Goal: Communication & Community: Answer question/provide support

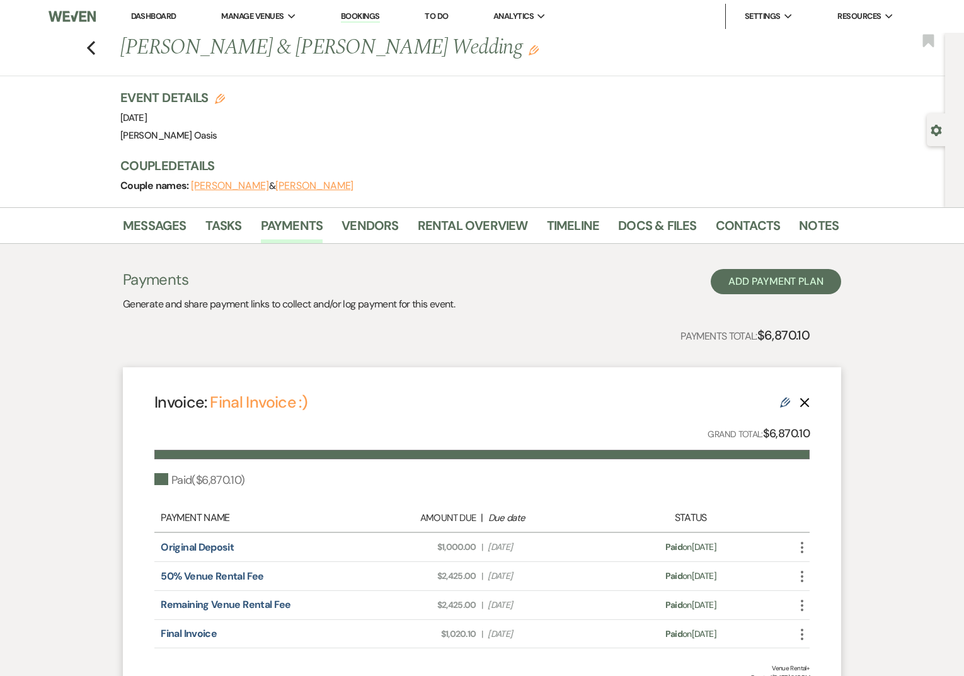
click at [142, 23] on li "Dashboard" at bounding box center [154, 16] width 58 height 25
click at [142, 18] on link "Dashboard" at bounding box center [153, 16] width 45 height 11
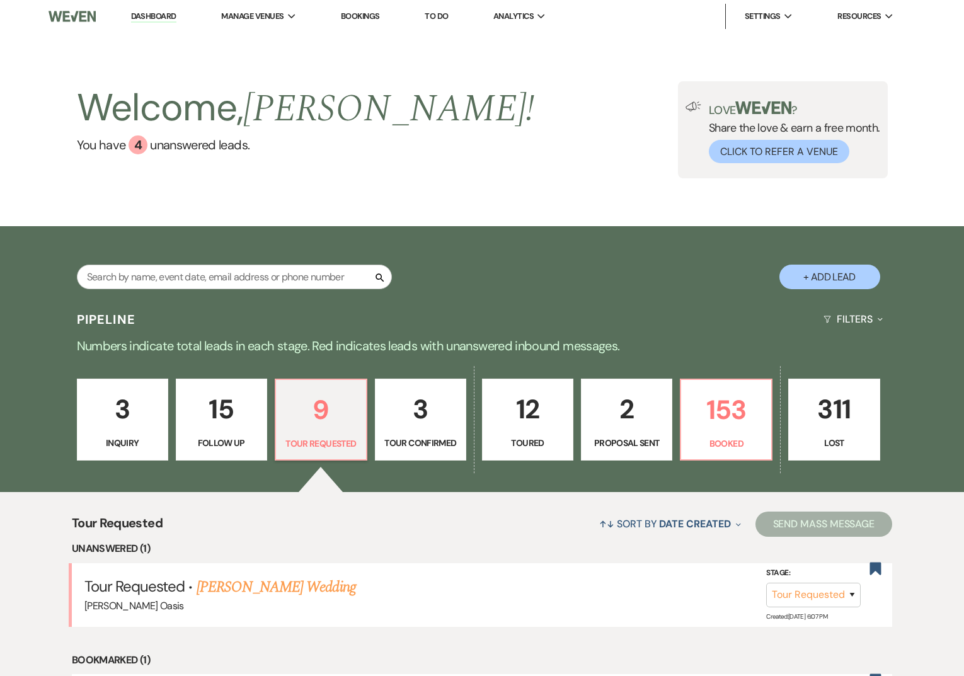
select select "2"
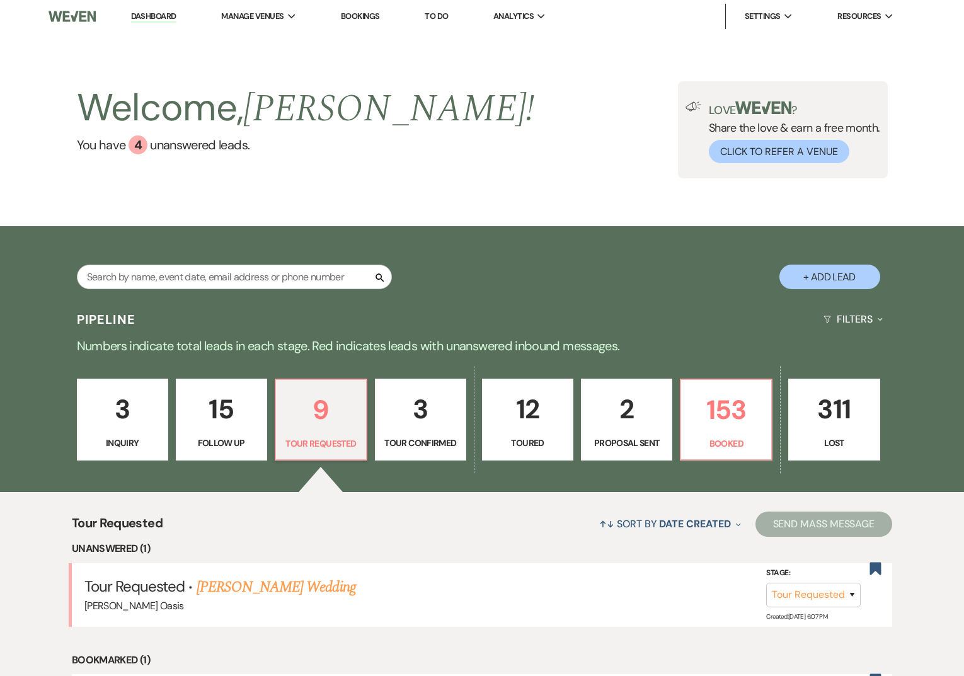
select select "2"
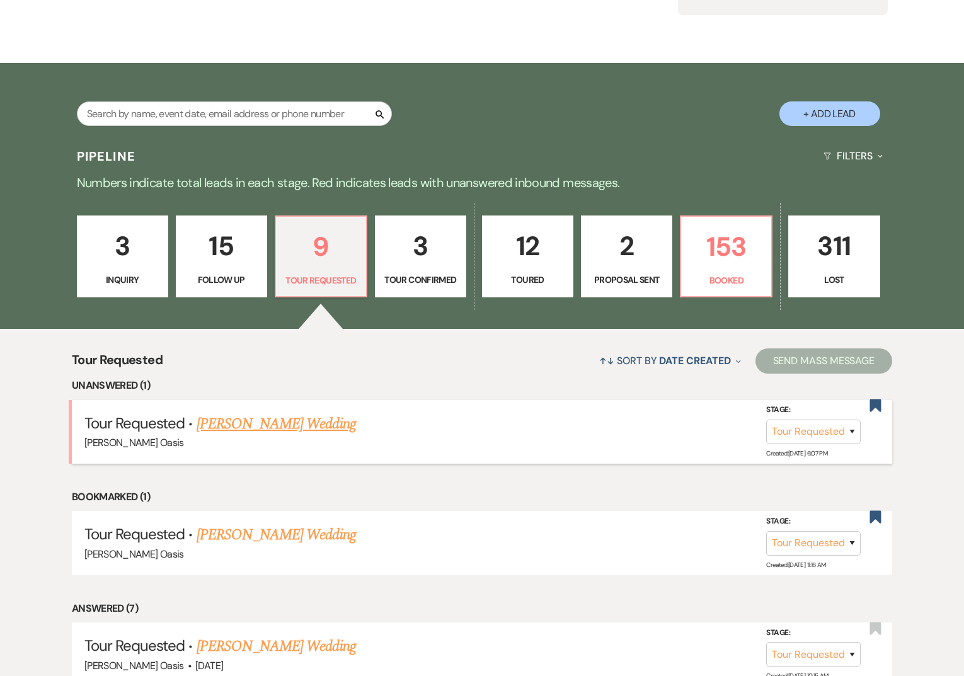
scroll to position [170, 0]
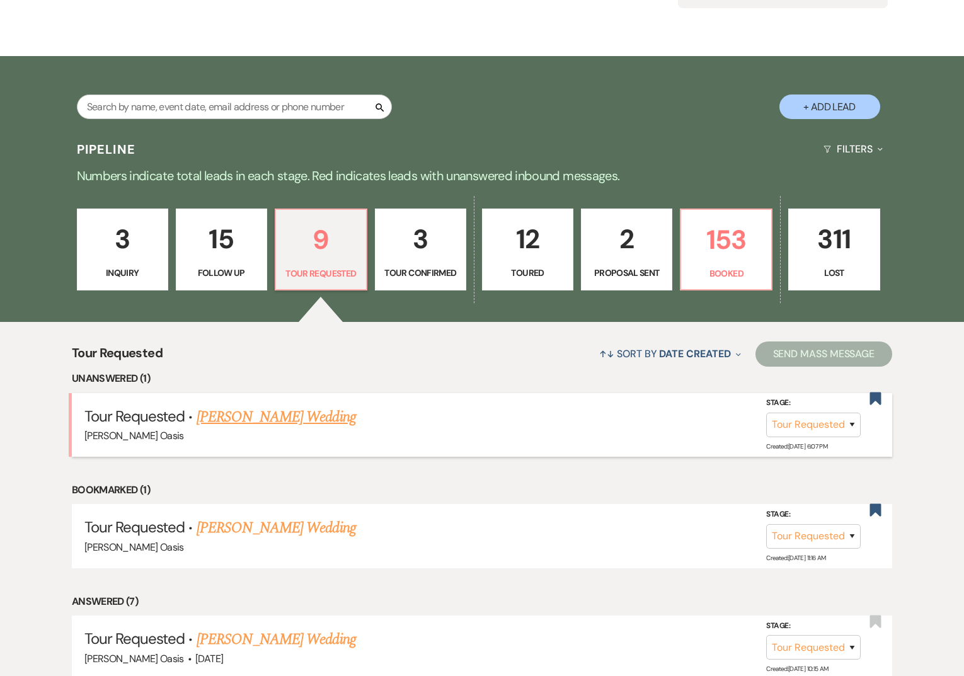
click at [299, 403] on li "Tour Requested · [PERSON_NAME] Wedding [PERSON_NAME] Oasis Stage: Inquiry Follo…" at bounding box center [482, 425] width 820 height 64
click at [296, 415] on link "[PERSON_NAME] Wedding" at bounding box center [276, 417] width 159 height 23
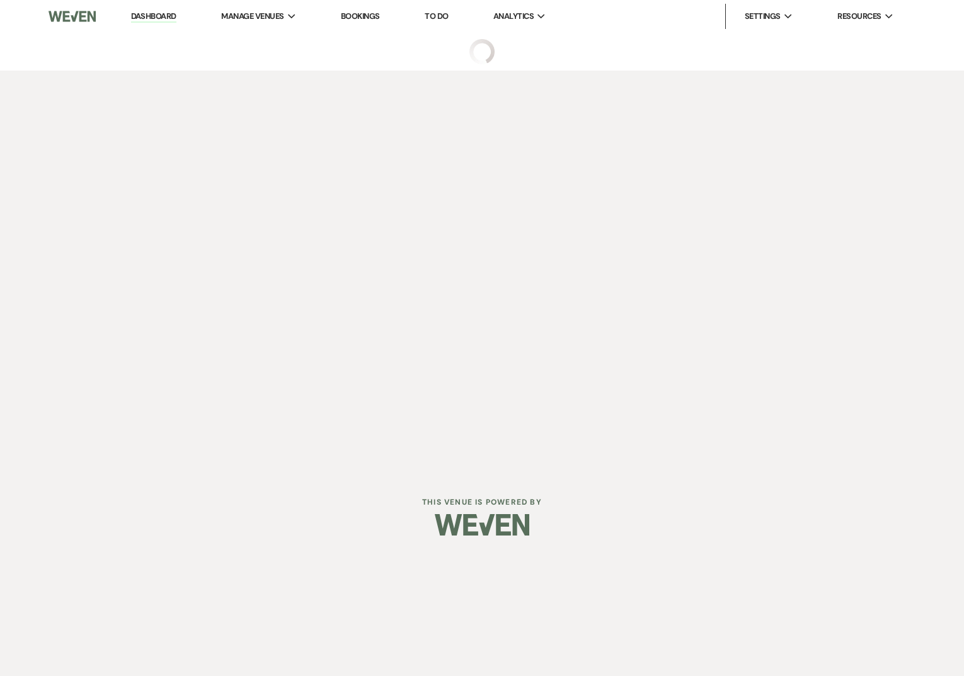
select select "2"
select select "5"
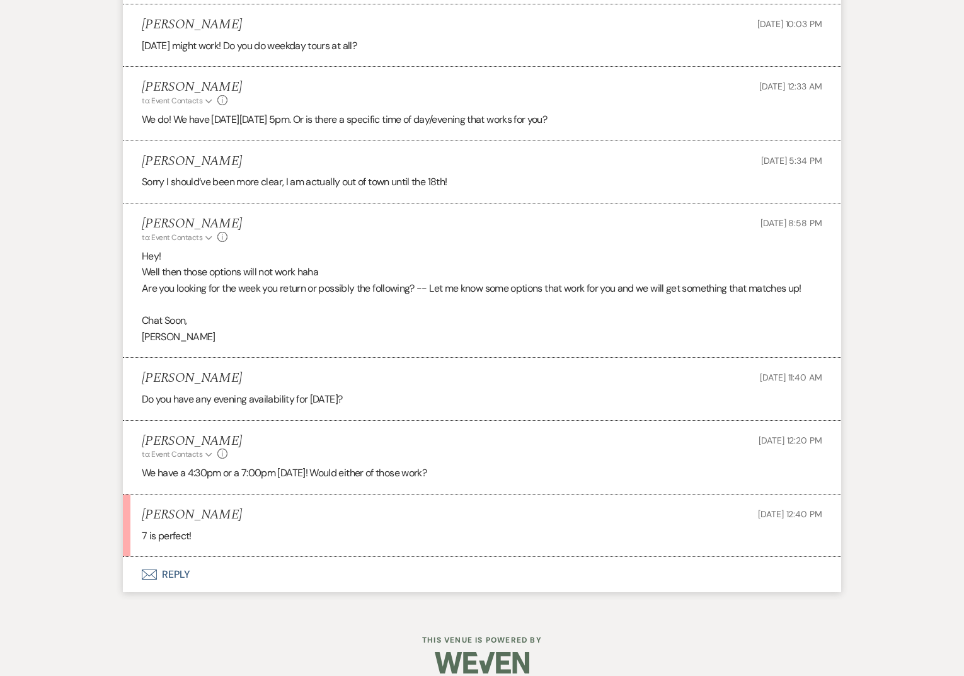
scroll to position [1239, 0]
click at [168, 557] on button "Envelope Reply" at bounding box center [482, 574] width 718 height 35
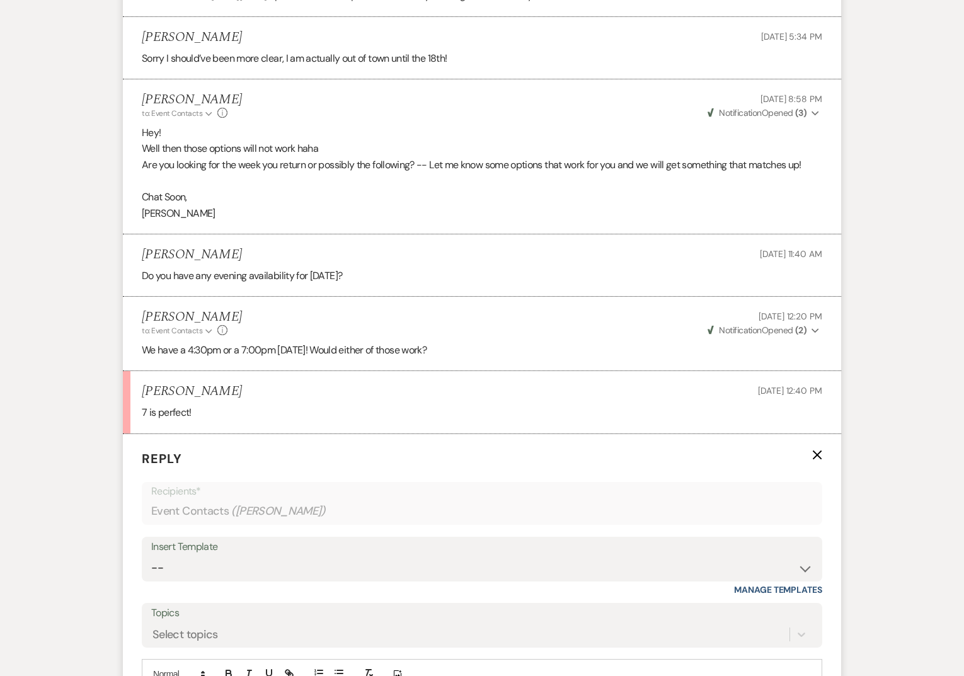
scroll to position [1479, 0]
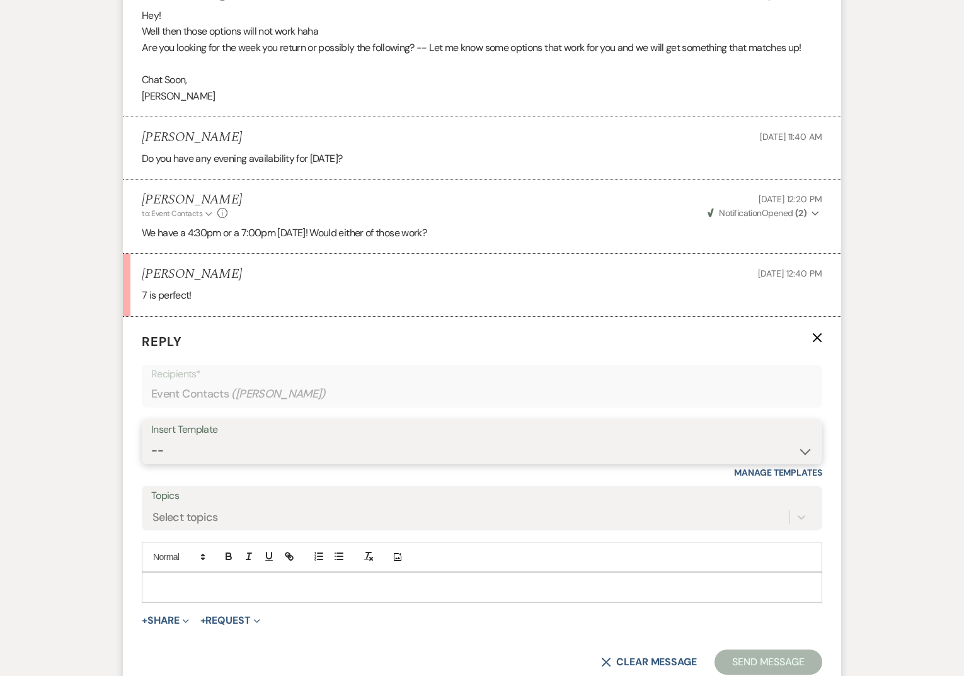
click at [253, 438] on select "-- WELCOME Weven Planning Portal Introduction Send With Contract Restroom Trail…" at bounding box center [481, 450] width 661 height 25
select select "2590"
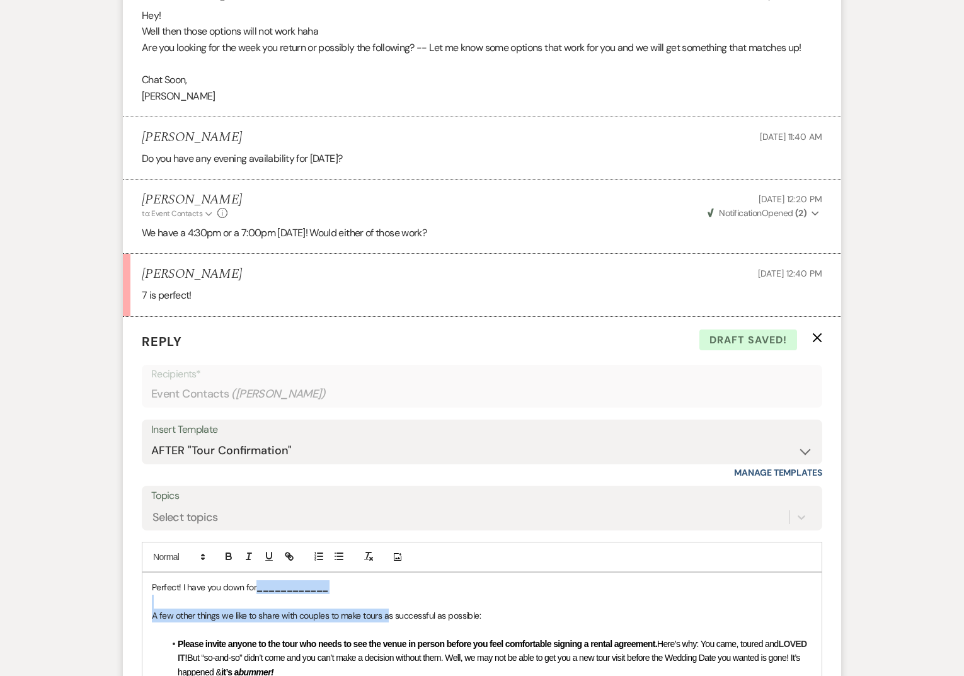
drag, startPoint x: 259, startPoint y: 575, endPoint x: 391, endPoint y: 593, distance: 133.0
click at [386, 580] on p "Perfect! I have you down for ____________" at bounding box center [482, 587] width 660 height 14
drag, startPoint x: 356, startPoint y: 569, endPoint x: 259, endPoint y: 566, distance: 97.1
click at [259, 580] on p "Perfect! I have you down for ____________" at bounding box center [482, 587] width 660 height 14
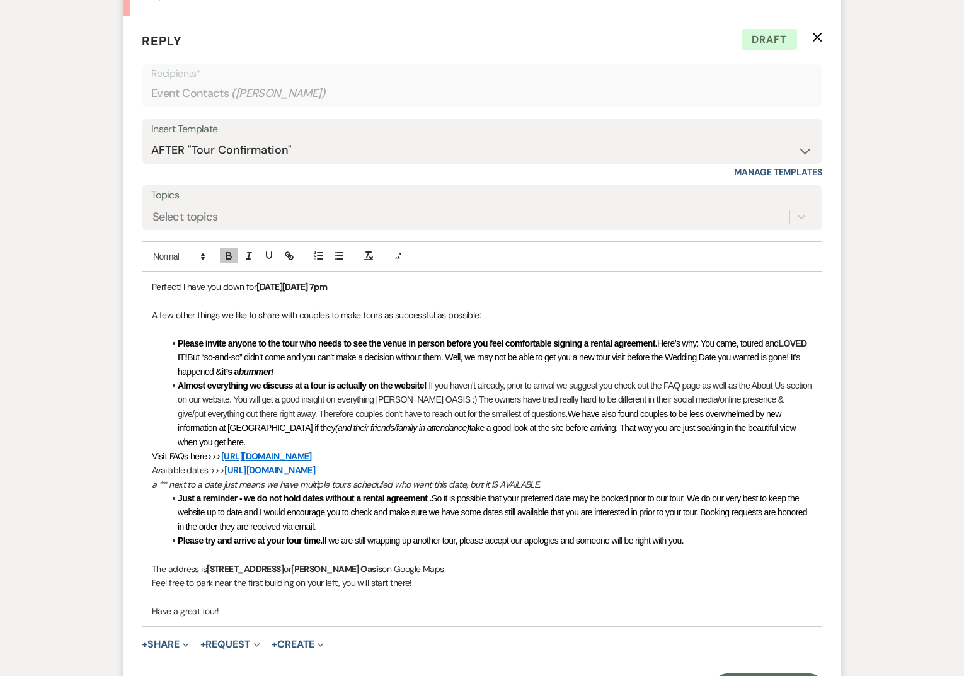
scroll to position [1812, 0]
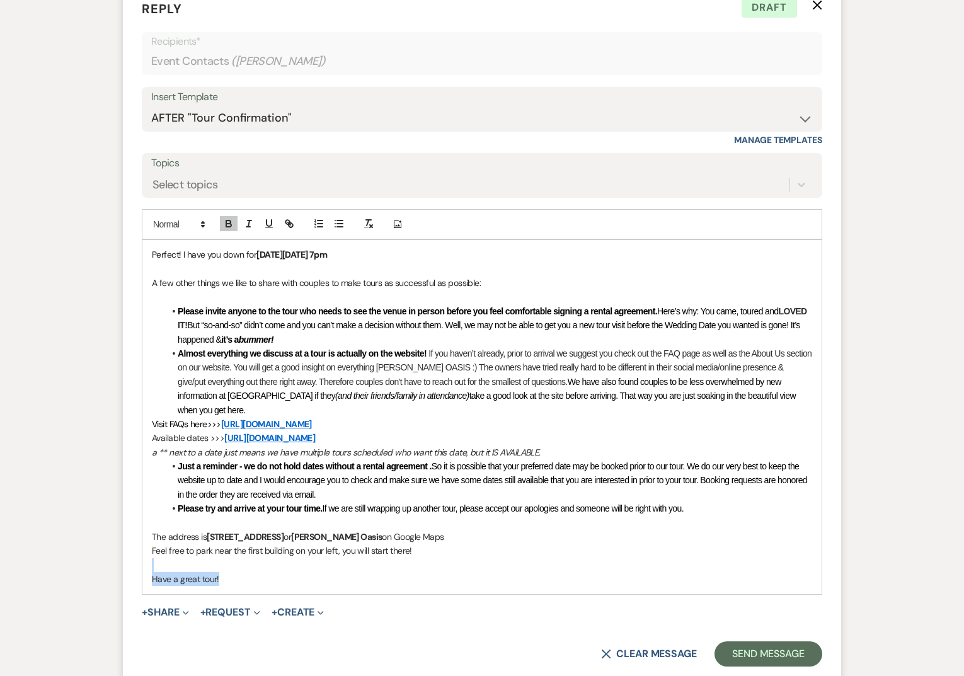
drag, startPoint x: 231, startPoint y: 544, endPoint x: 155, endPoint y: 529, distance: 77.0
click at [155, 529] on div "Perfect! I have you down for [DATE][DATE] 7pm A few other things we like to sha…" at bounding box center [481, 416] width 679 height 353
click at [525, 530] on p "The address is [STREET_ADDRESS] or [PERSON_NAME][GEOGRAPHIC_DATA] on Google Maps" at bounding box center [482, 537] width 660 height 14
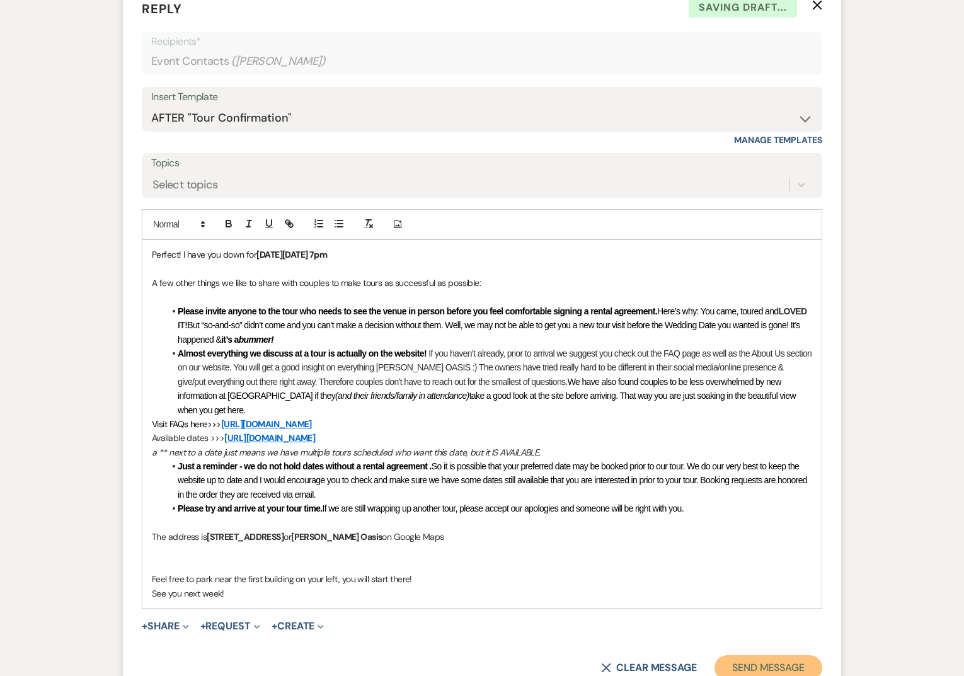
click at [746, 655] on button "Send Message" at bounding box center [768, 667] width 108 height 25
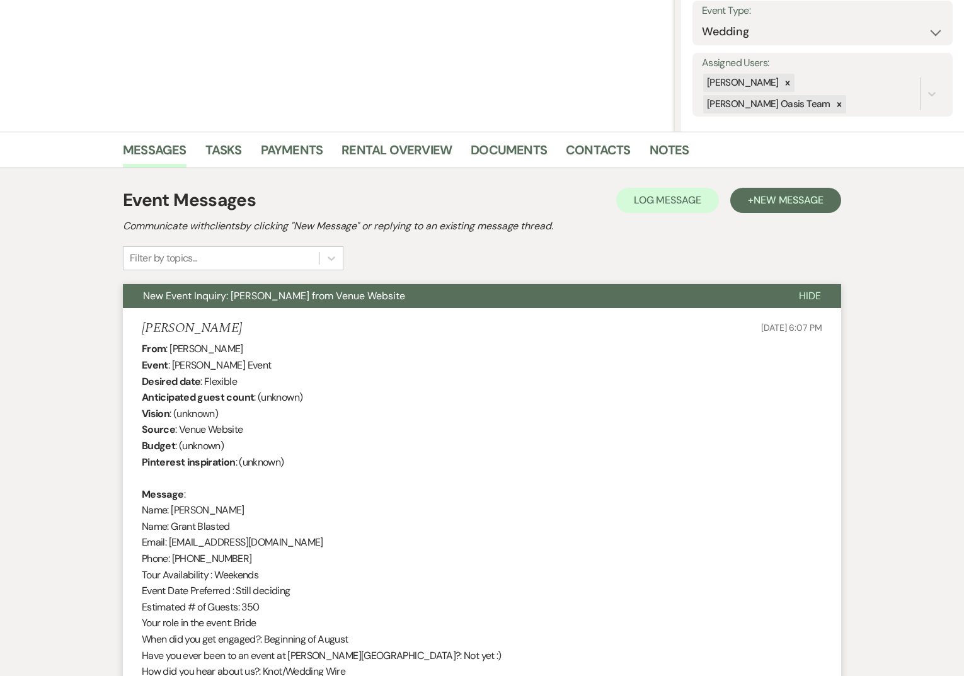
scroll to position [0, 0]
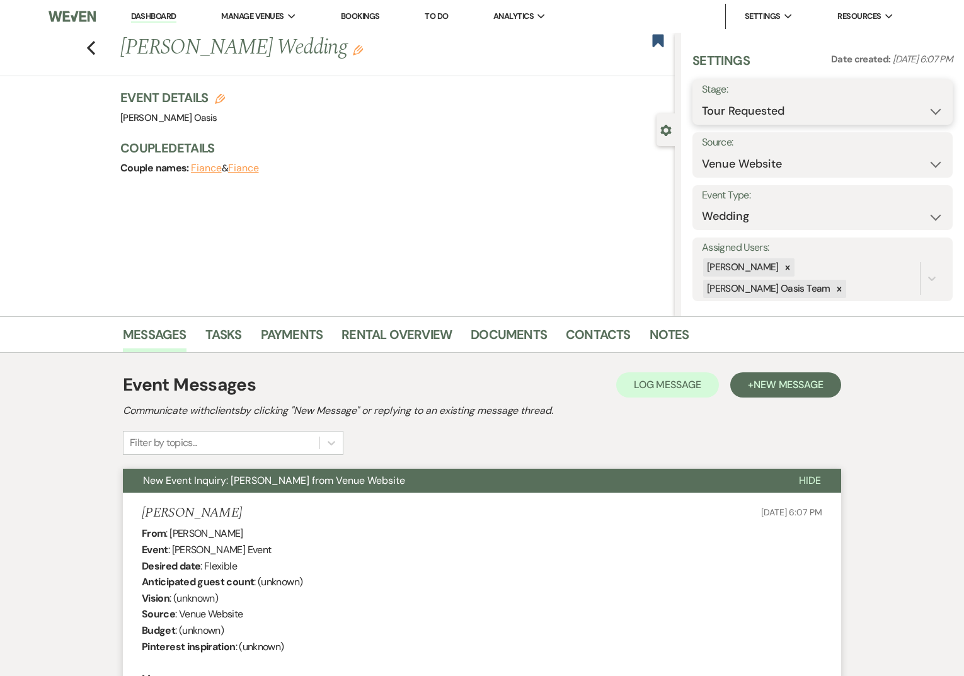
click at [821, 113] on select "Inquiry Follow Up Tour Requested Tour Confirmed Toured Proposal Sent Booked Lost" at bounding box center [822, 111] width 241 height 25
select select "4"
click at [936, 101] on button "Save" at bounding box center [925, 101] width 54 height 25
click at [174, 16] on link "Dashboard" at bounding box center [153, 17] width 45 height 12
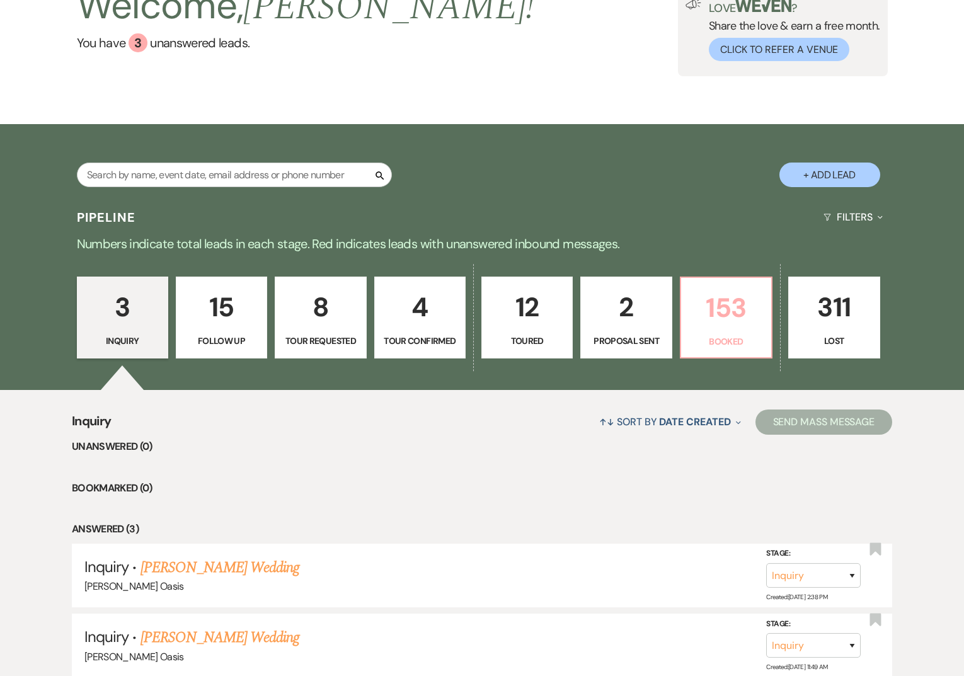
scroll to position [103, 0]
click at [756, 328] on p "153" at bounding box center [726, 307] width 75 height 42
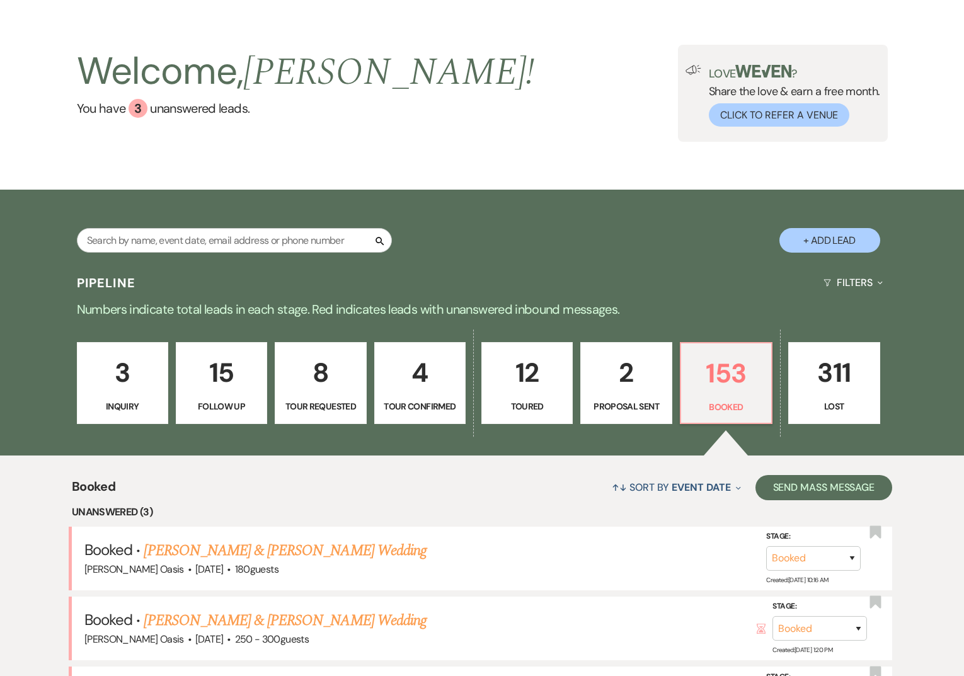
scroll to position [38, 0]
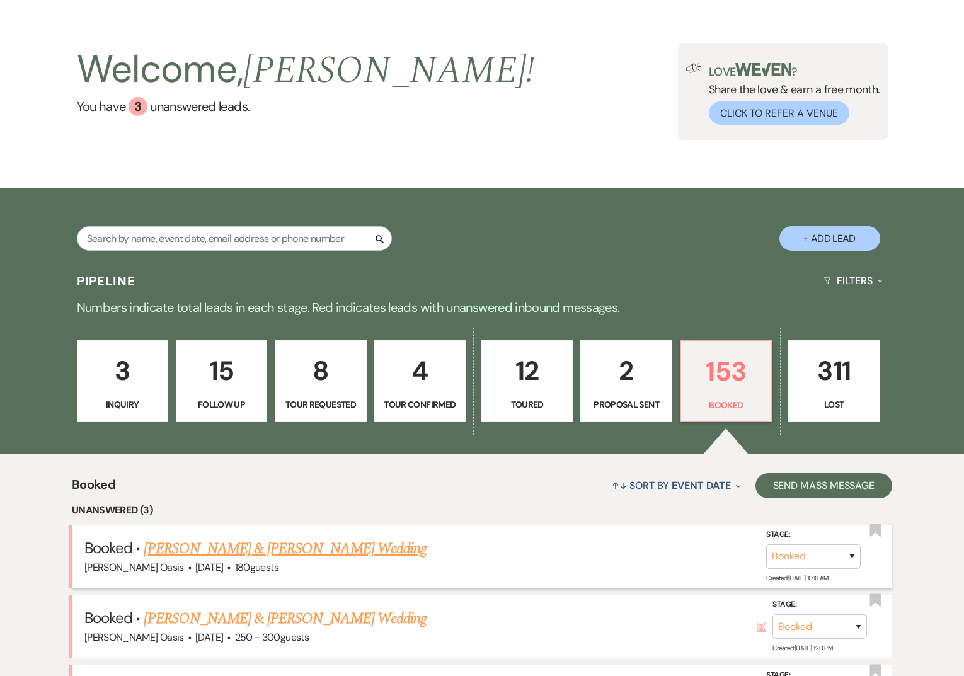
click at [197, 556] on link "[PERSON_NAME] & [PERSON_NAME] Wedding" at bounding box center [285, 548] width 282 height 23
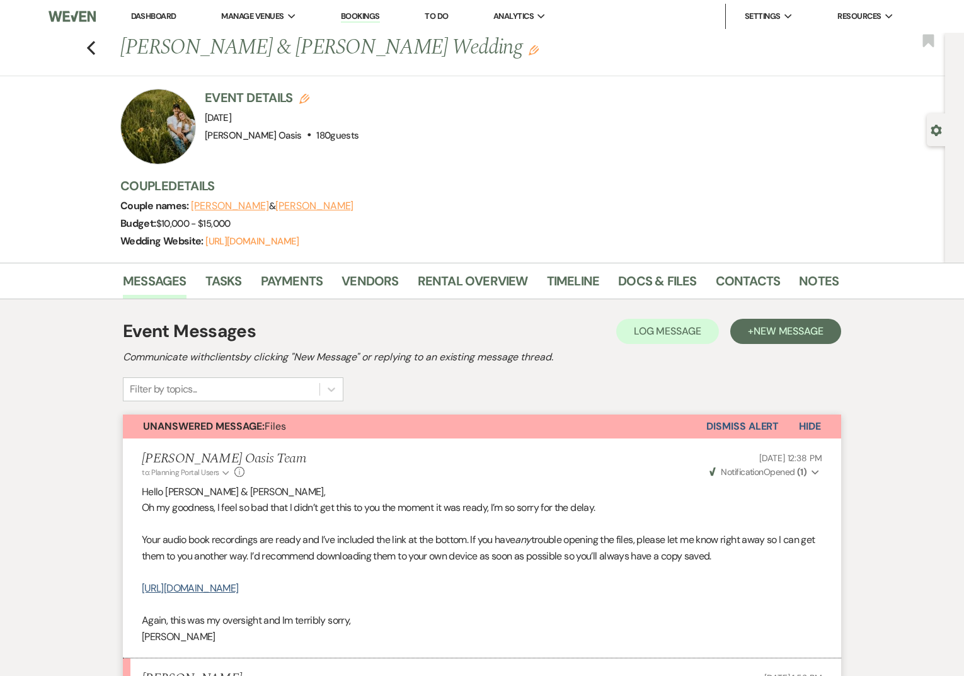
click at [147, 14] on link "Dashboard" at bounding box center [153, 16] width 45 height 11
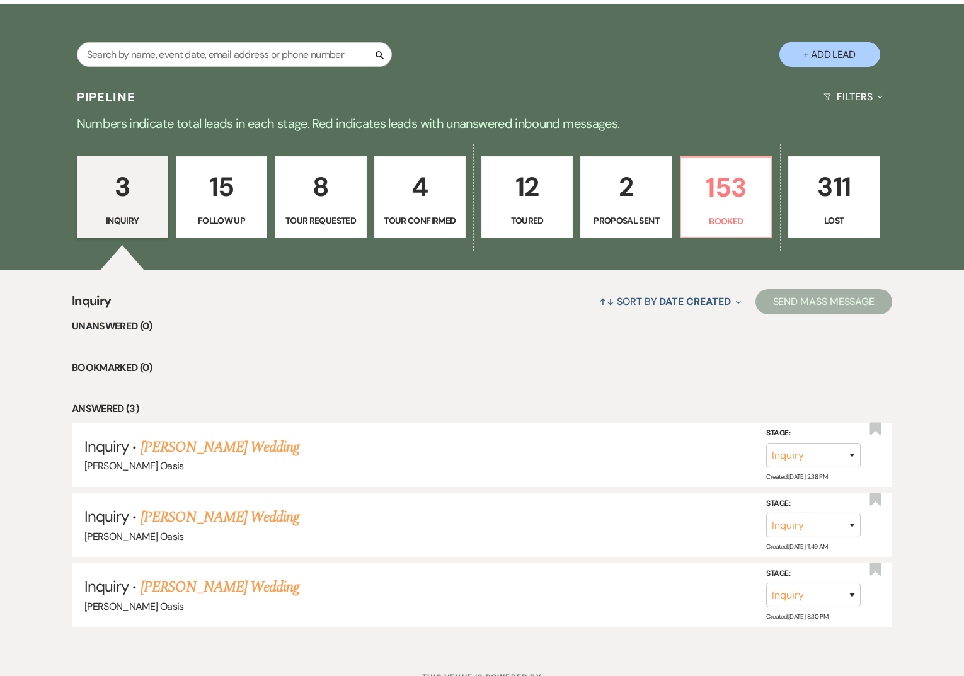
scroll to position [241, 0]
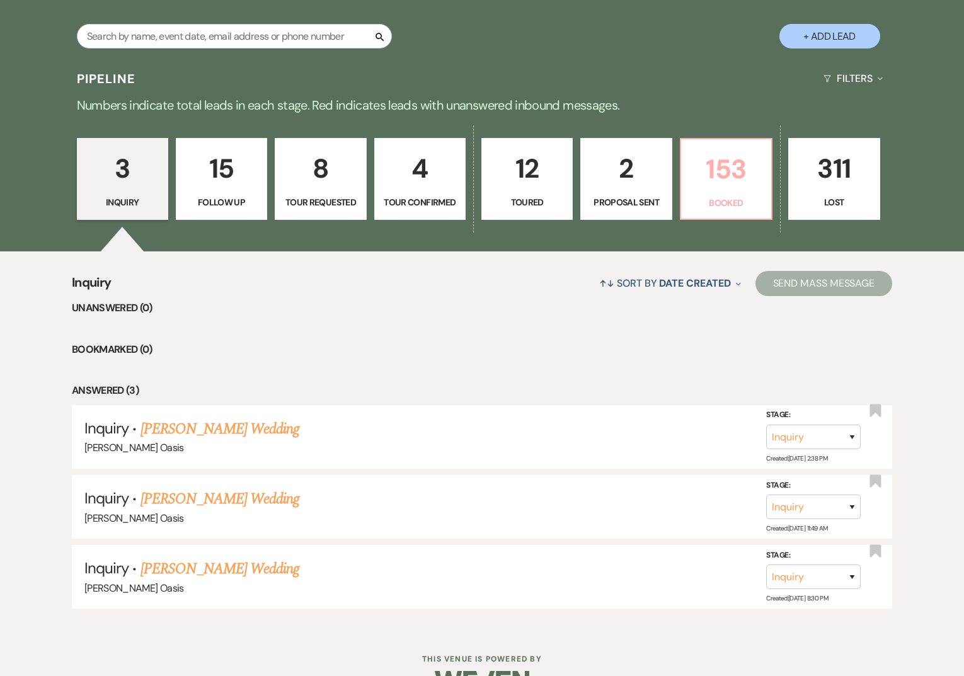
click at [726, 197] on p "Booked" at bounding box center [726, 203] width 75 height 14
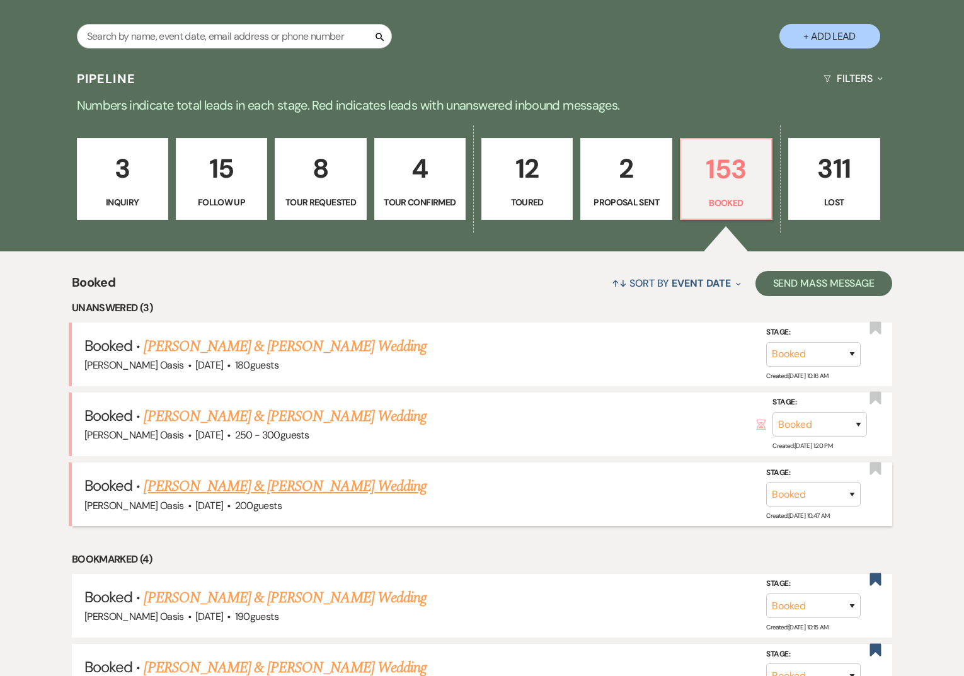
click at [282, 491] on link "[PERSON_NAME] & [PERSON_NAME] Wedding" at bounding box center [285, 486] width 282 height 23
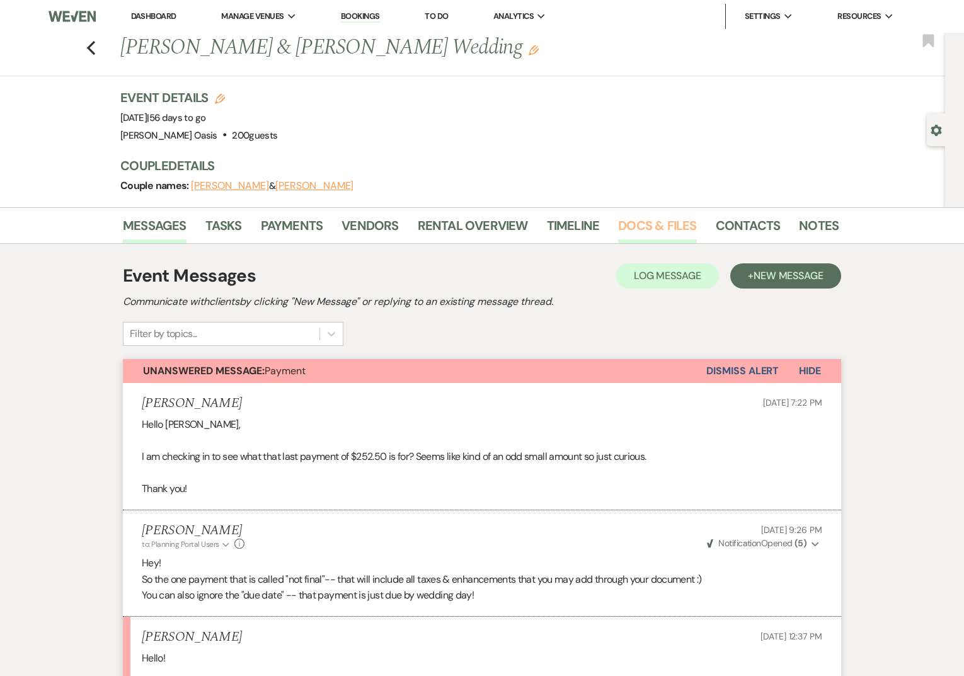
click at [668, 221] on link "Docs & Files" at bounding box center [657, 229] width 78 height 28
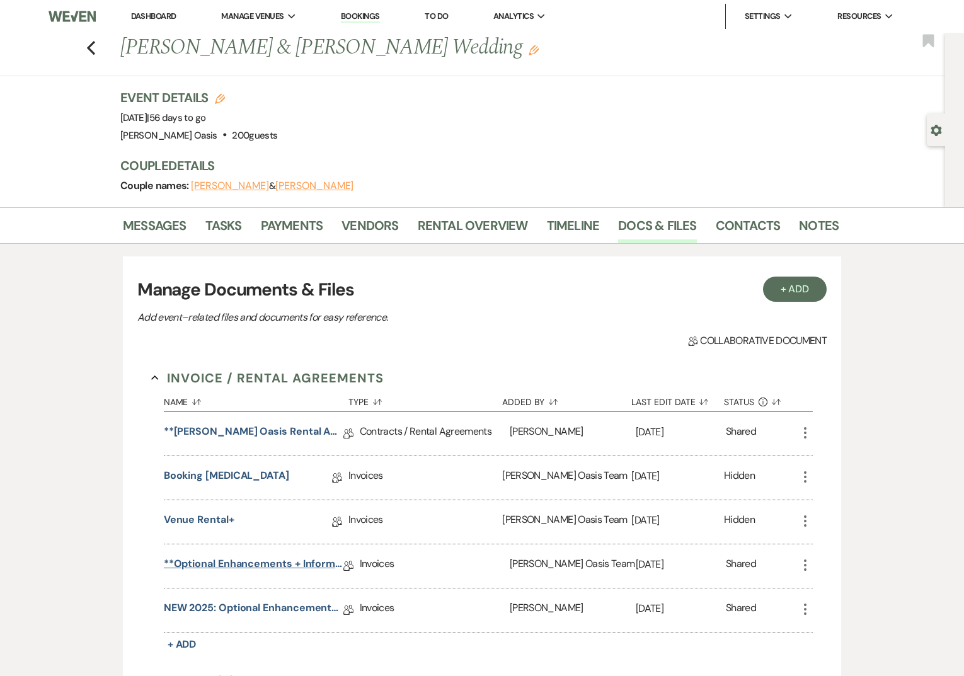
click at [212, 563] on link "**Optional Enhancements + Information**" at bounding box center [254, 566] width 180 height 20
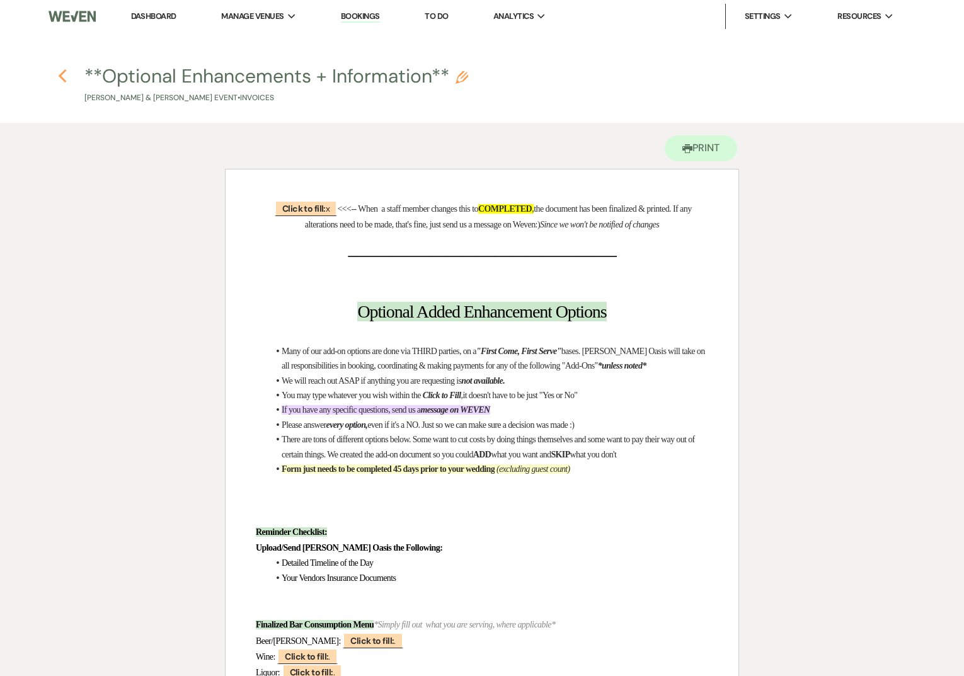
click at [60, 76] on use "button" at bounding box center [62, 76] width 8 height 14
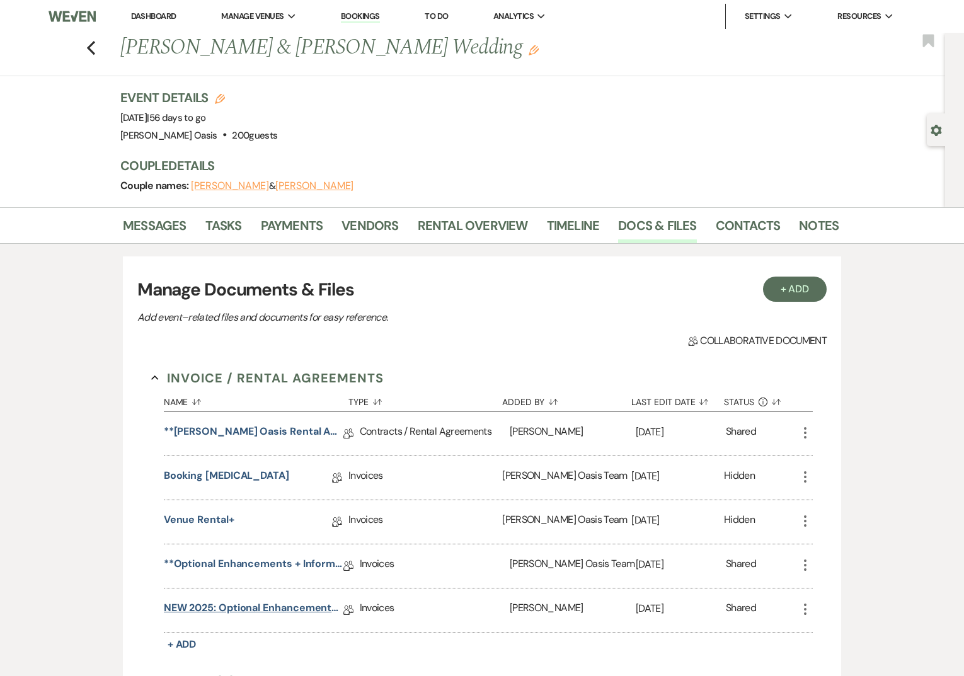
click at [230, 601] on link "NEW 2025: Optional Enhancements + Information" at bounding box center [254, 610] width 180 height 20
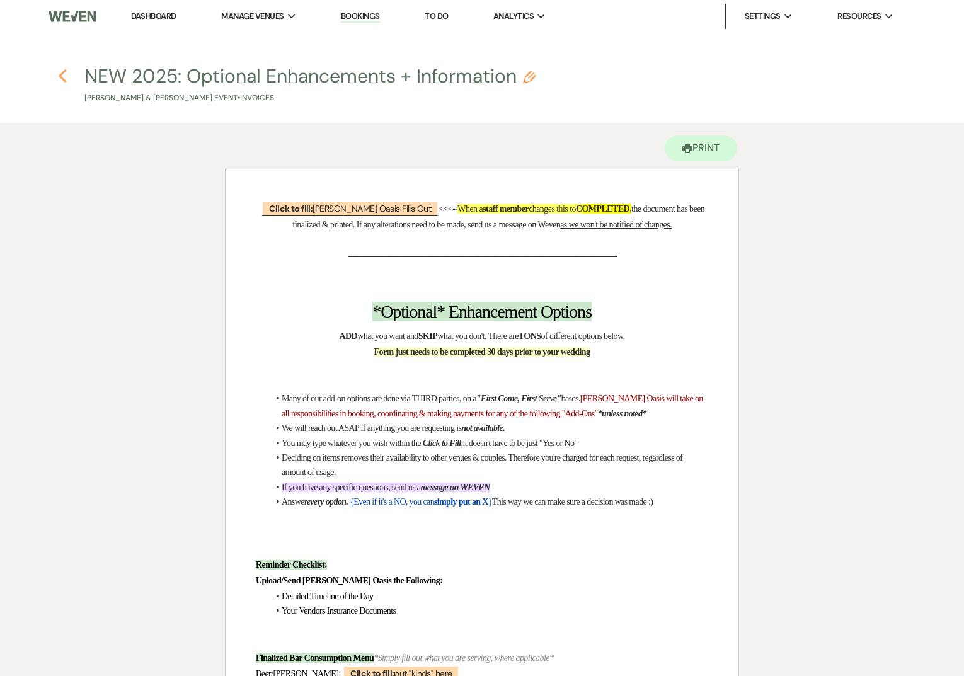
click at [66, 76] on icon "Previous" at bounding box center [62, 76] width 9 height 15
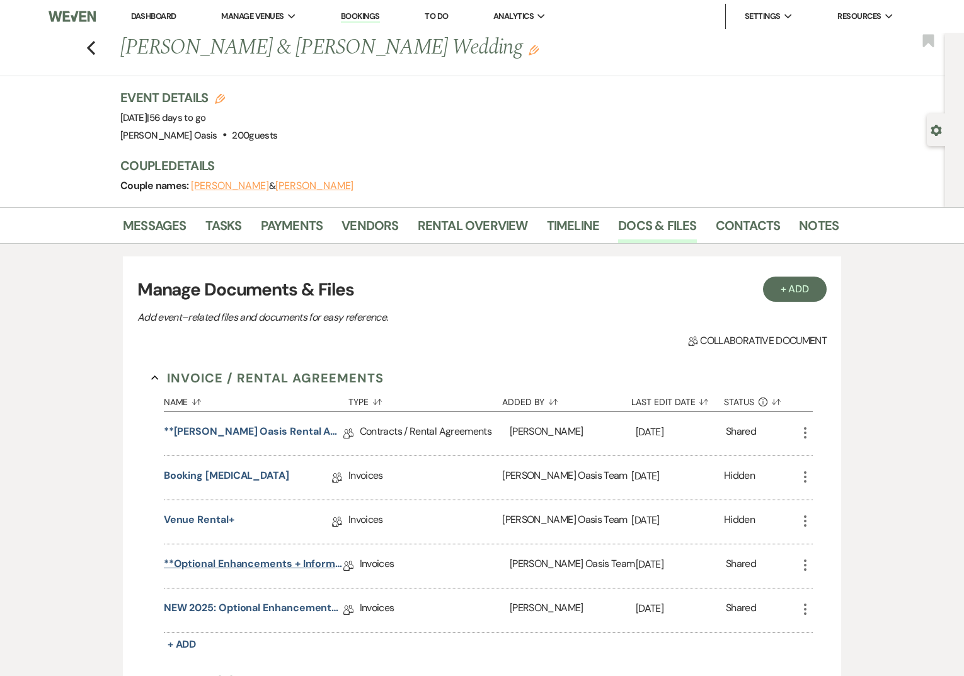
click at [219, 559] on link "**Optional Enhancements + Information**" at bounding box center [254, 566] width 180 height 20
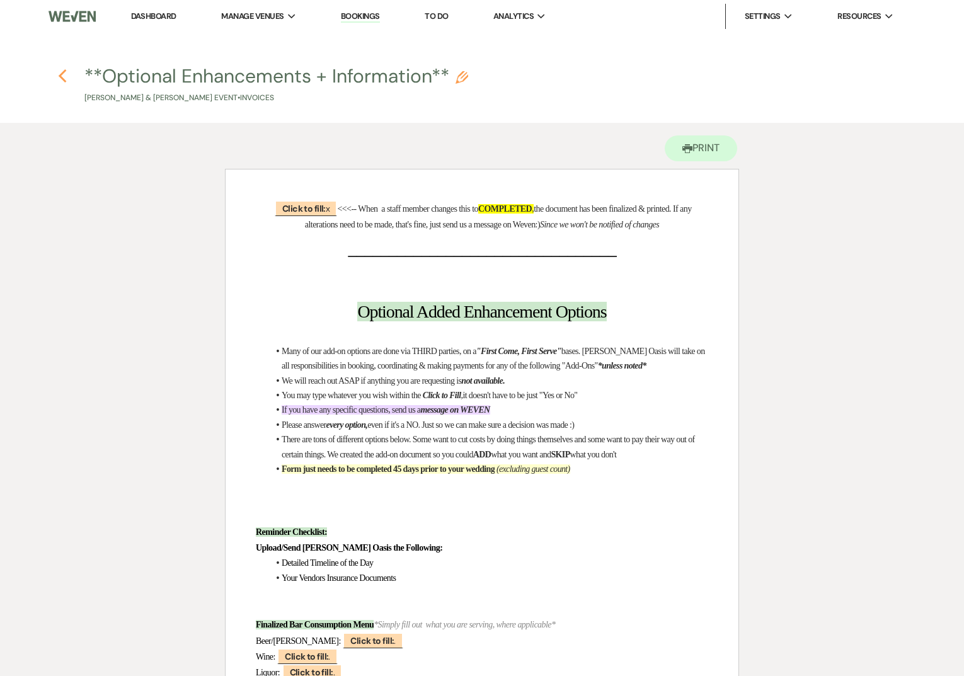
click at [64, 77] on icon "Previous" at bounding box center [62, 76] width 9 height 15
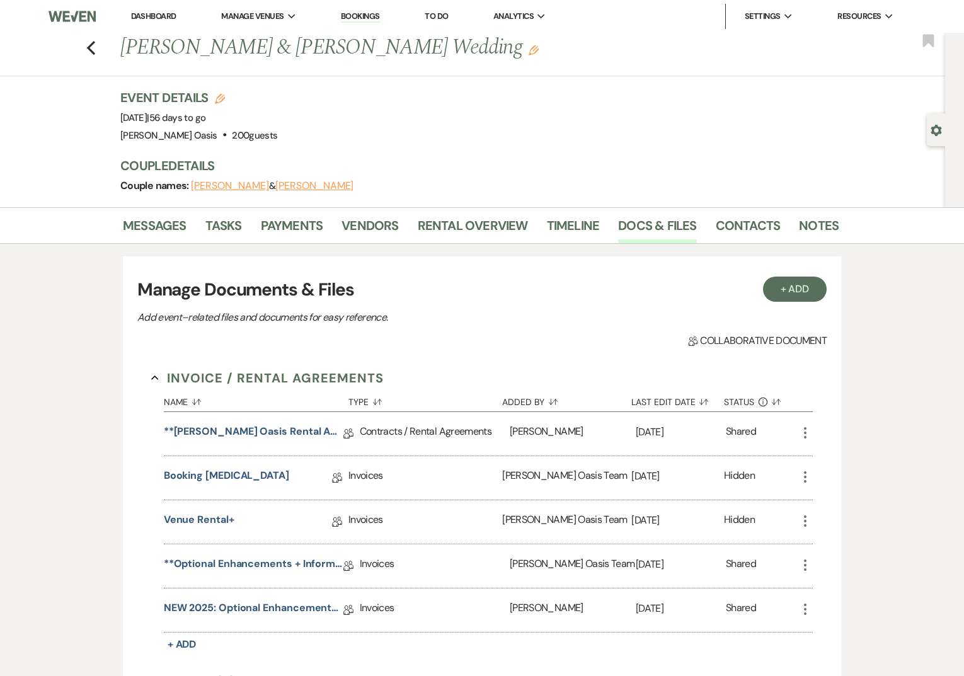
click at [806, 562] on icon "More" at bounding box center [805, 565] width 15 height 15
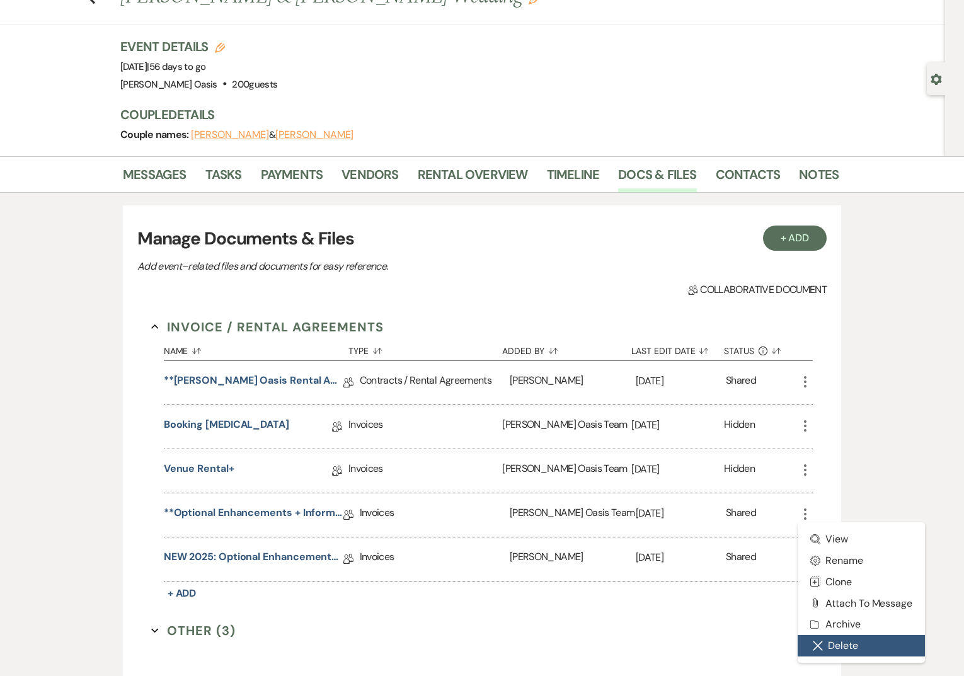
scroll to position [50, 0]
click at [816, 639] on button "Close Delete X Delete" at bounding box center [861, 646] width 127 height 21
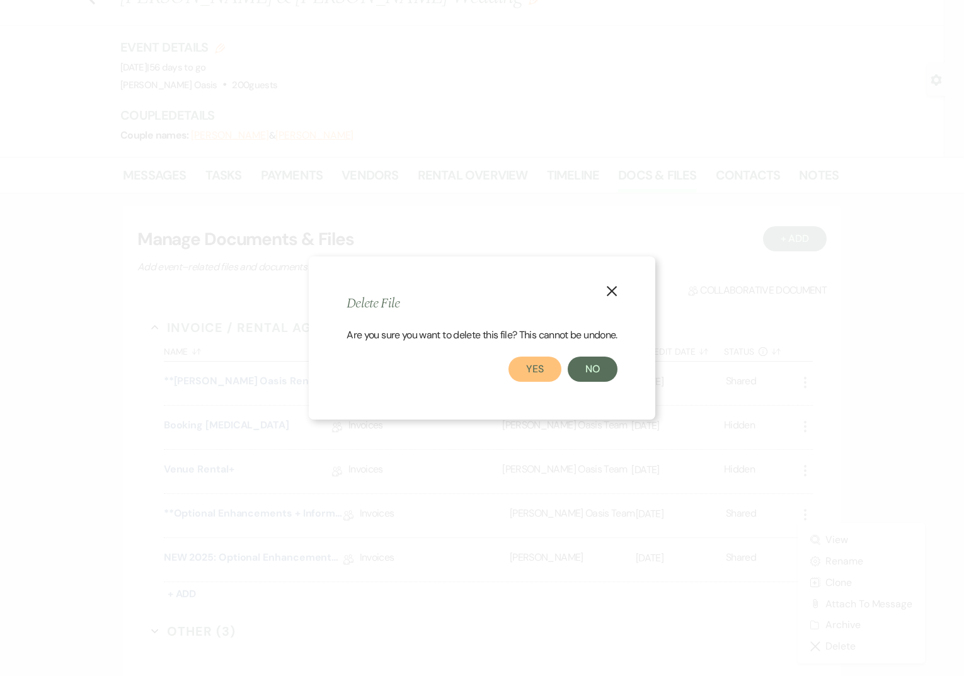
click at [547, 365] on button "Yes" at bounding box center [534, 369] width 53 height 25
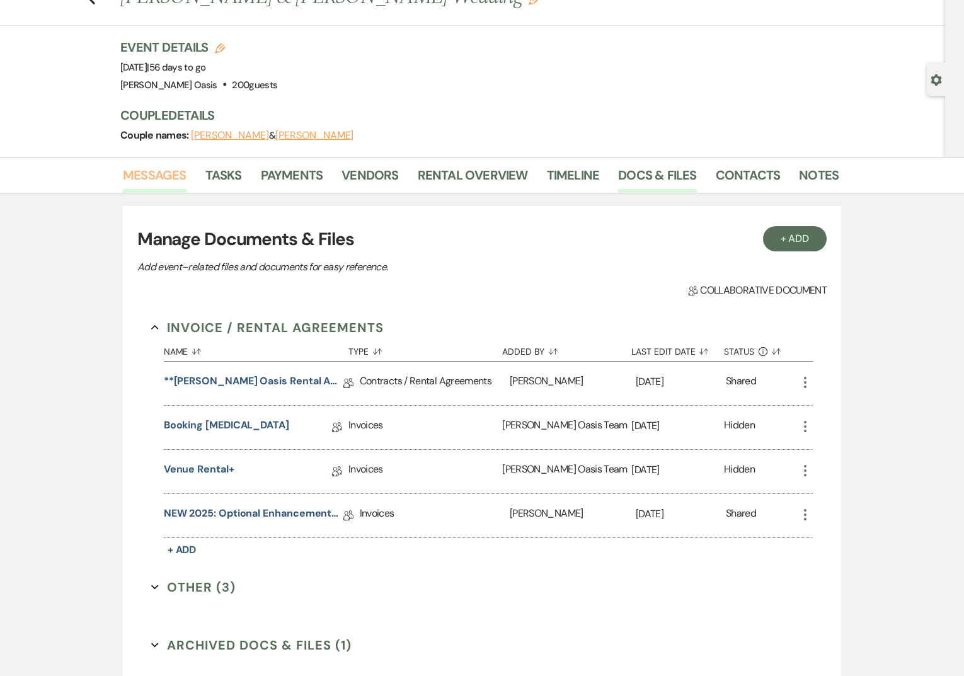
click at [174, 180] on link "Messages" at bounding box center [155, 179] width 64 height 28
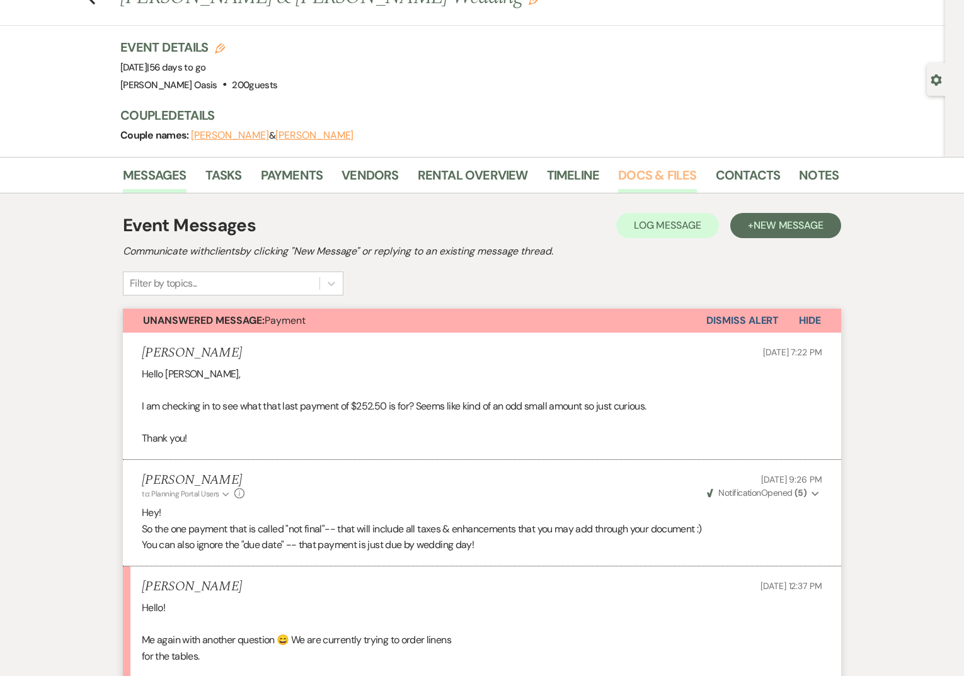
click at [644, 176] on link "Docs & Files" at bounding box center [657, 179] width 78 height 28
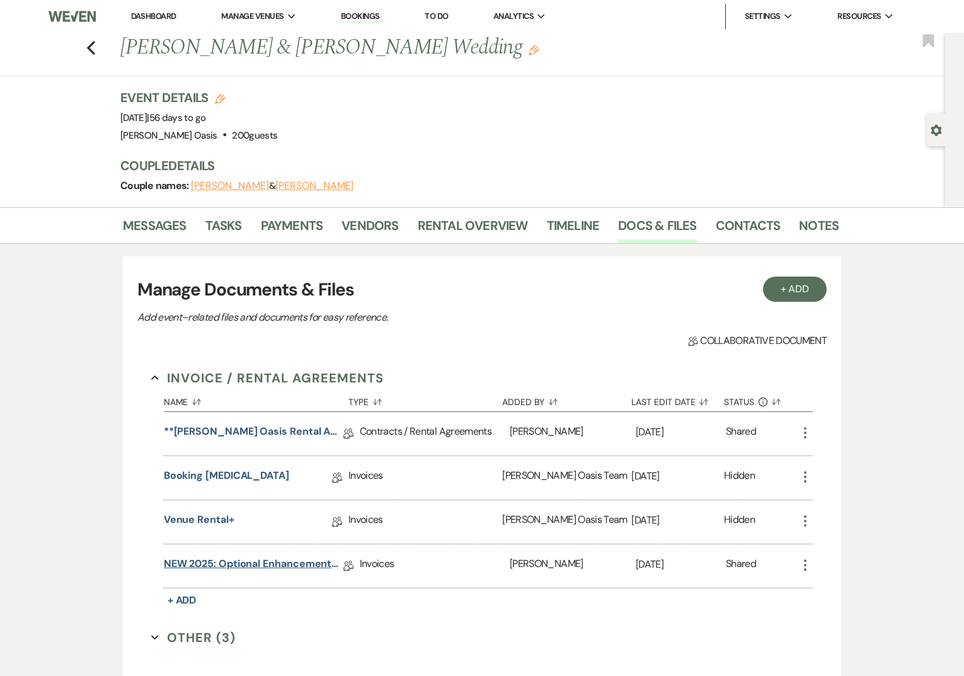
click at [259, 558] on link "NEW 2025: Optional Enhancements + Information" at bounding box center [254, 566] width 180 height 20
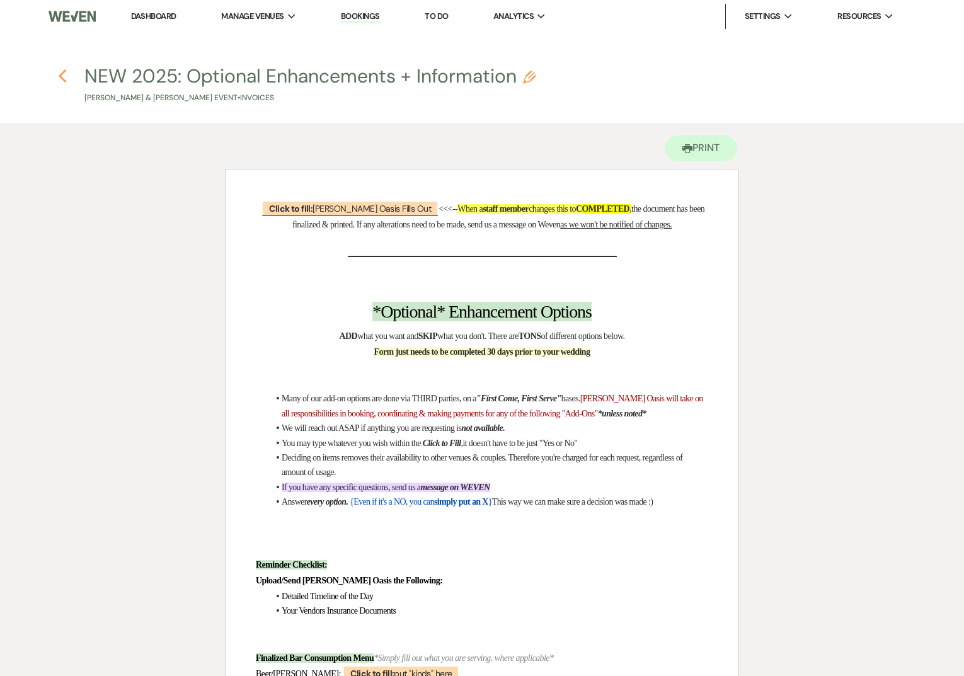
click at [60, 74] on use "button" at bounding box center [62, 76] width 8 height 14
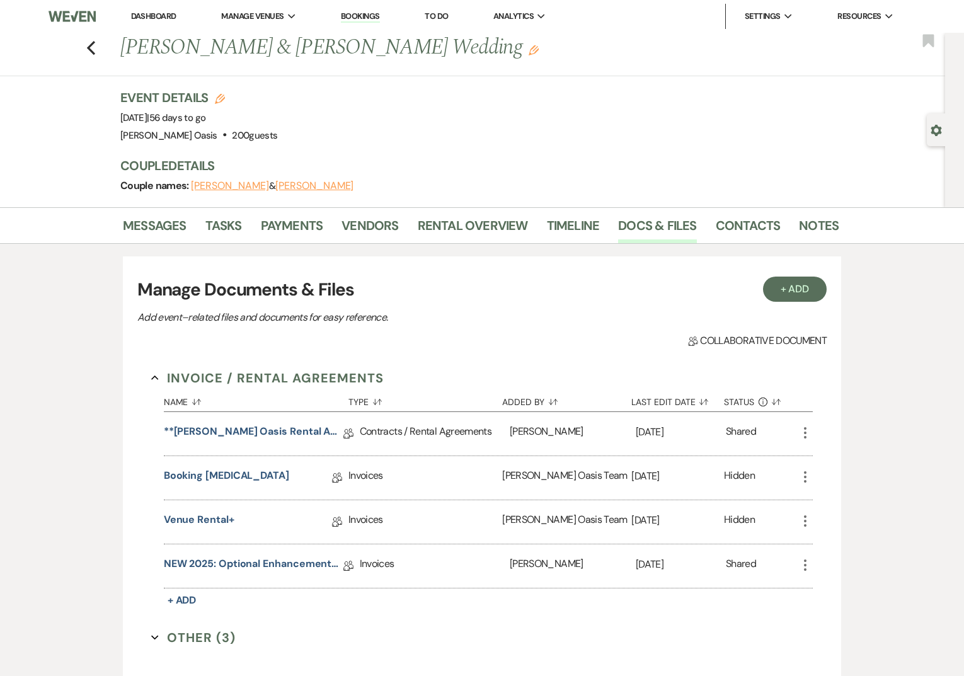
click at [160, 21] on li "Dashboard" at bounding box center [154, 16] width 58 height 25
click at [163, 16] on link "Dashboard" at bounding box center [153, 16] width 45 height 11
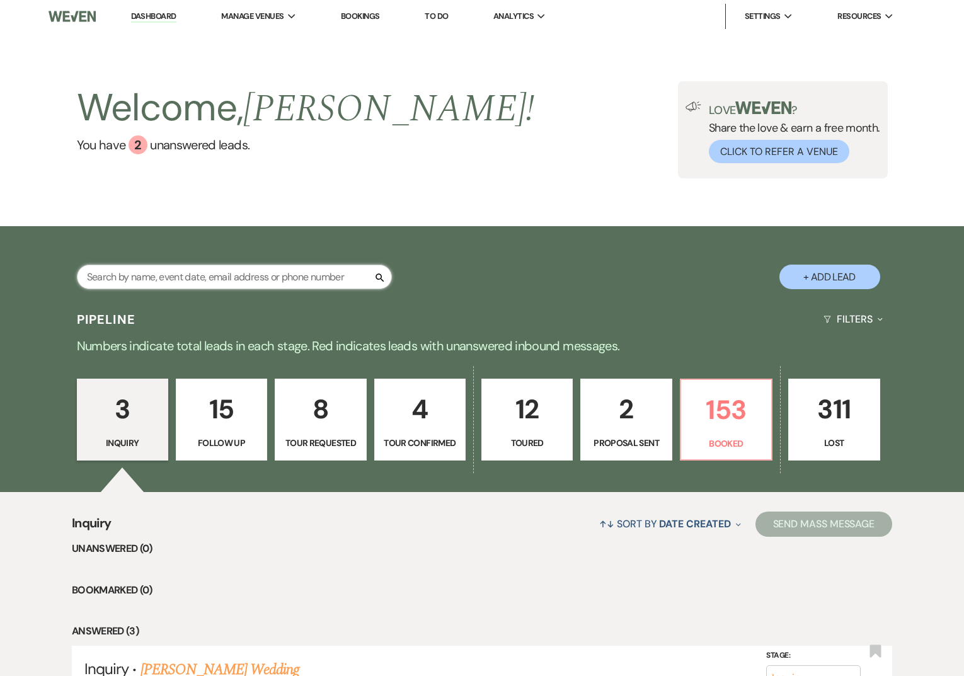
click at [177, 276] on input "text" at bounding box center [234, 277] width 315 height 25
type input "[PERSON_NAME]"
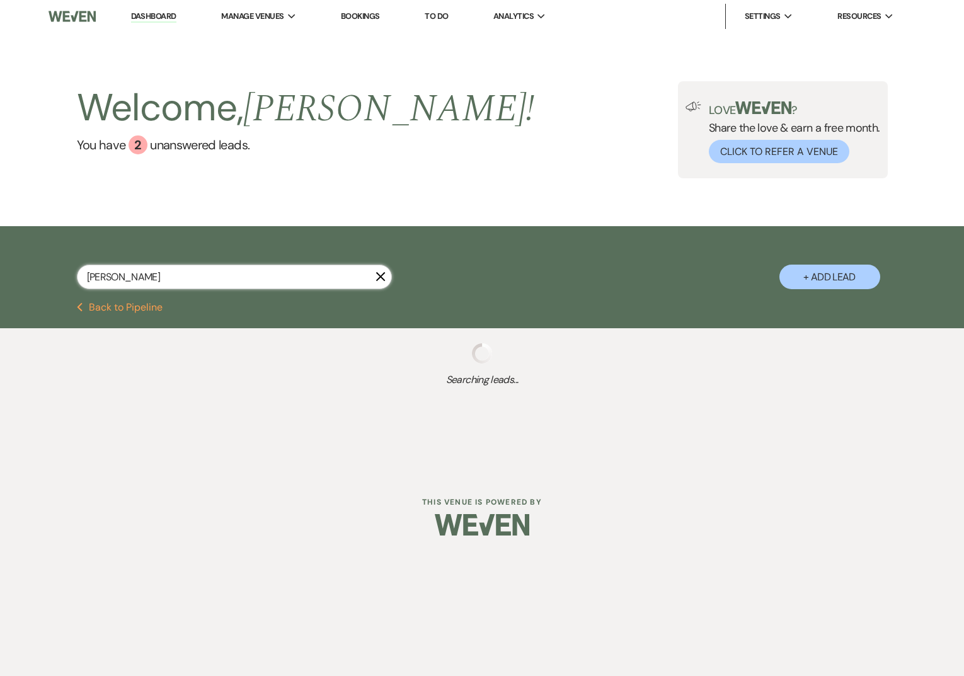
select select "8"
select select "5"
select select "8"
select select "11"
select select "8"
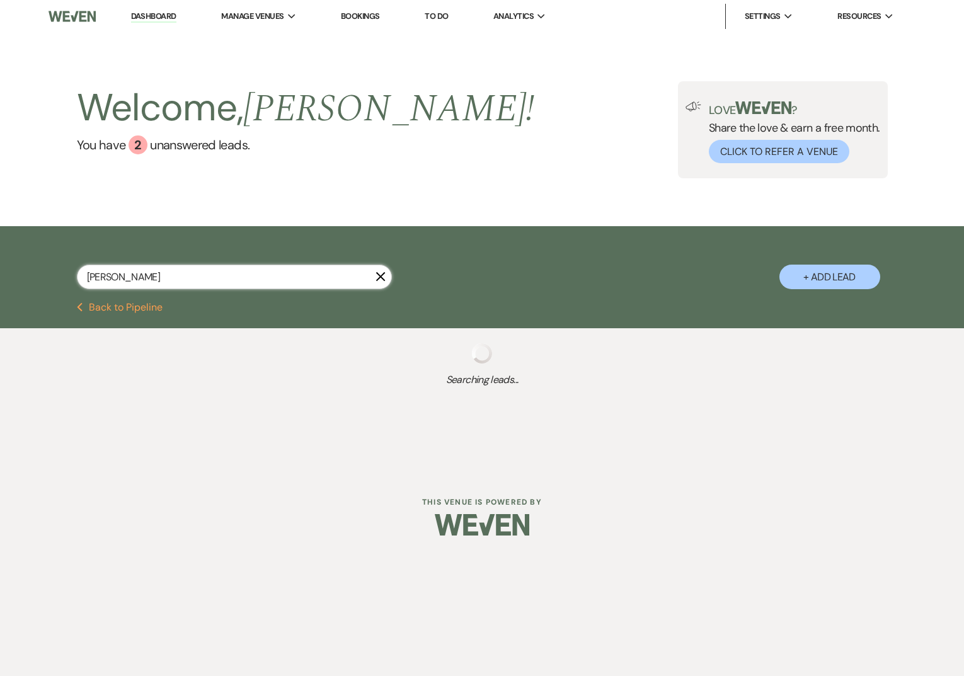
select select "5"
select select "8"
select select "6"
select select "8"
select select "5"
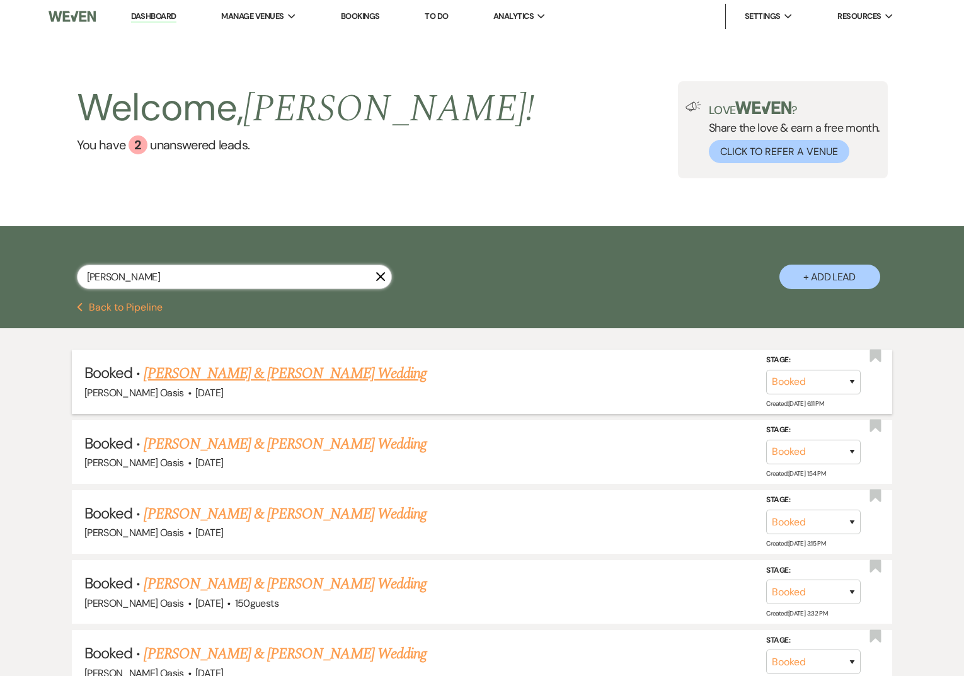
scroll to position [66, 0]
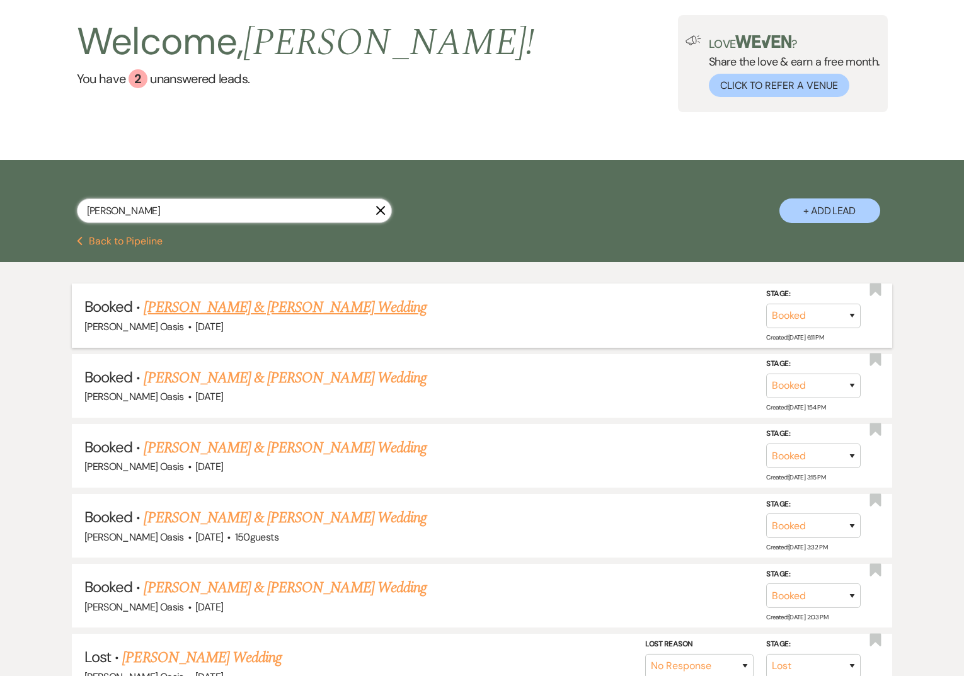
type input "[PERSON_NAME]"
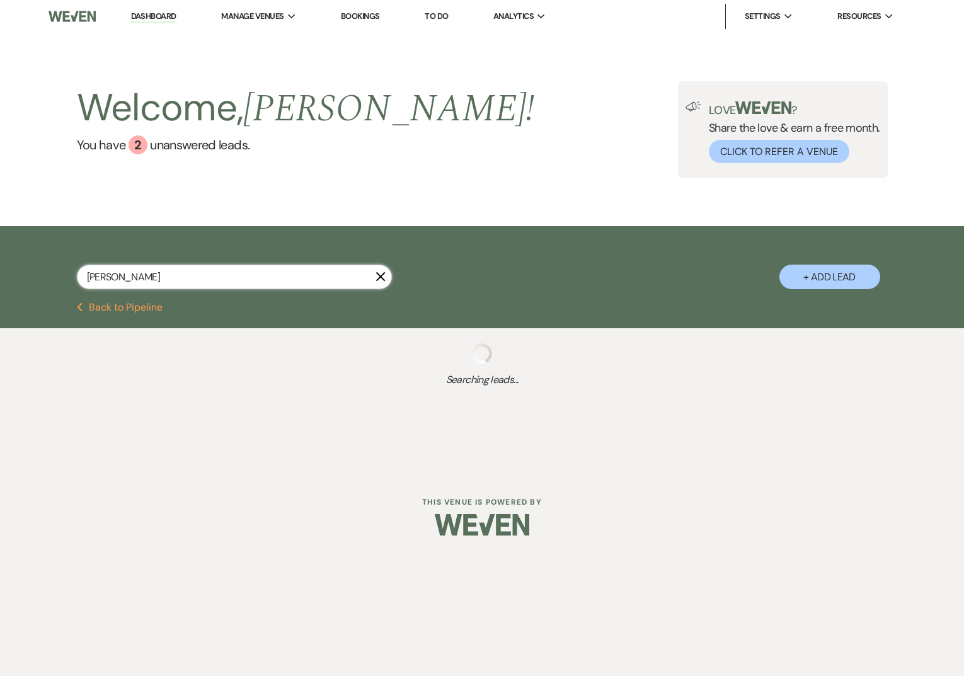
select select "8"
select select "11"
select select "8"
select select "5"
select select "8"
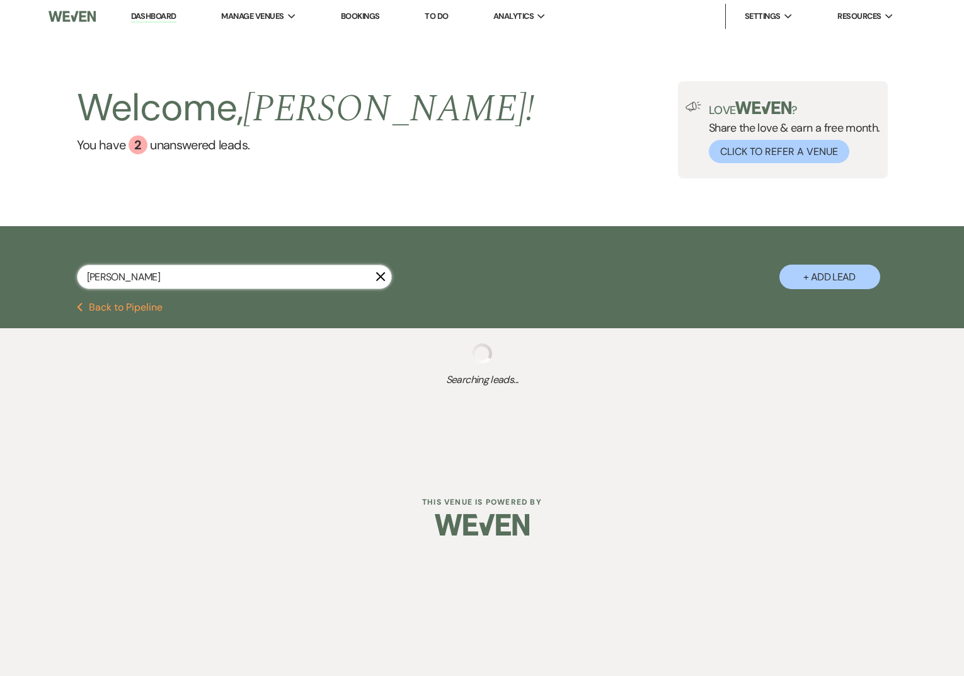
select select "6"
select select "8"
select select "5"
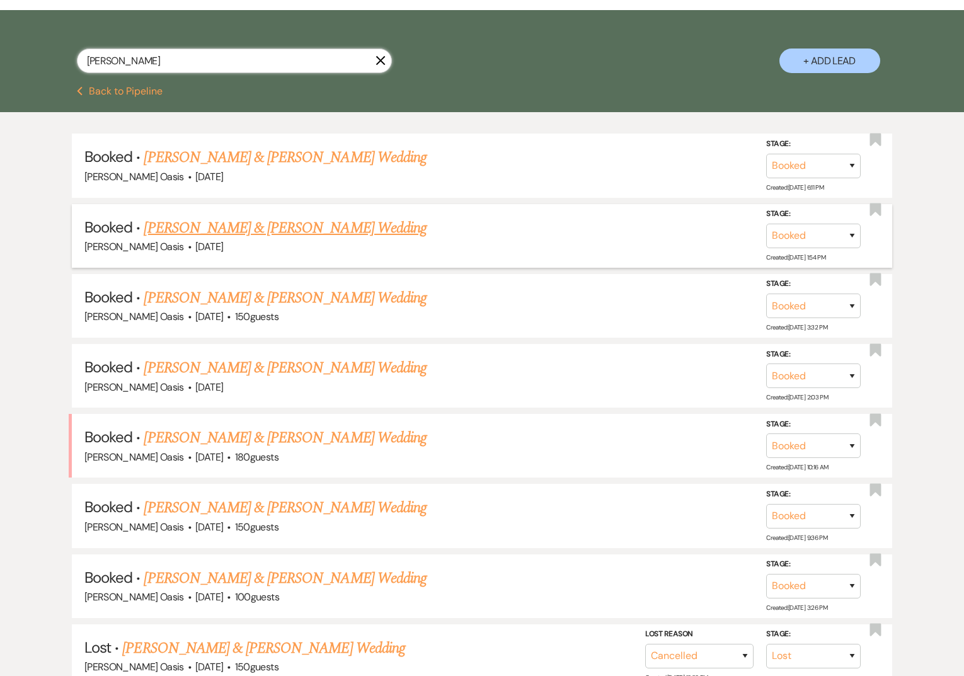
scroll to position [217, 0]
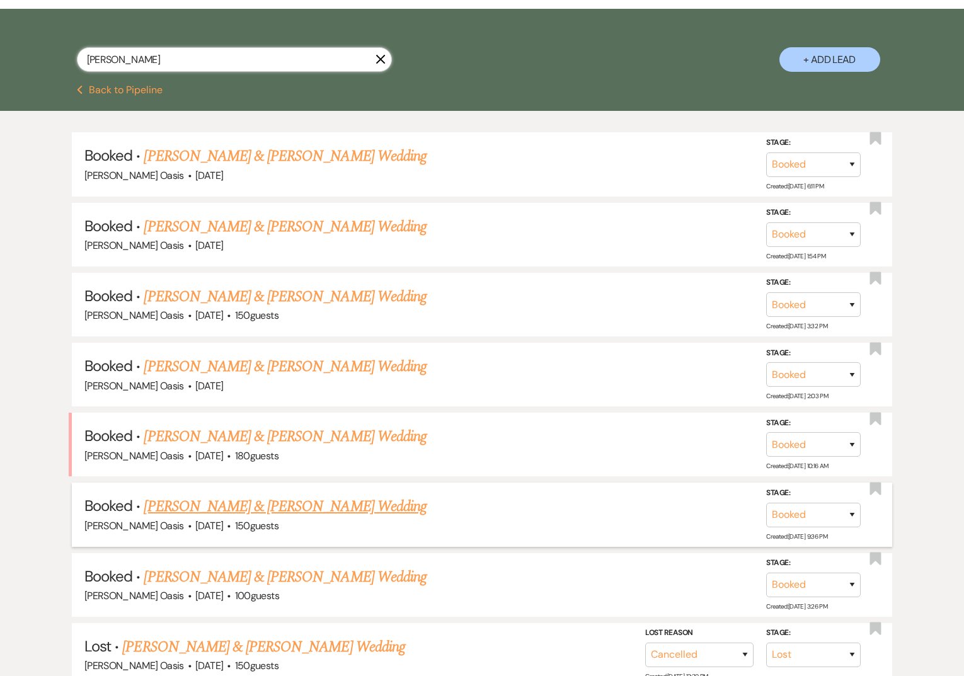
type input "[PERSON_NAME]"
click at [260, 507] on link "[PERSON_NAME] & [PERSON_NAME] Wedding" at bounding box center [285, 506] width 282 height 23
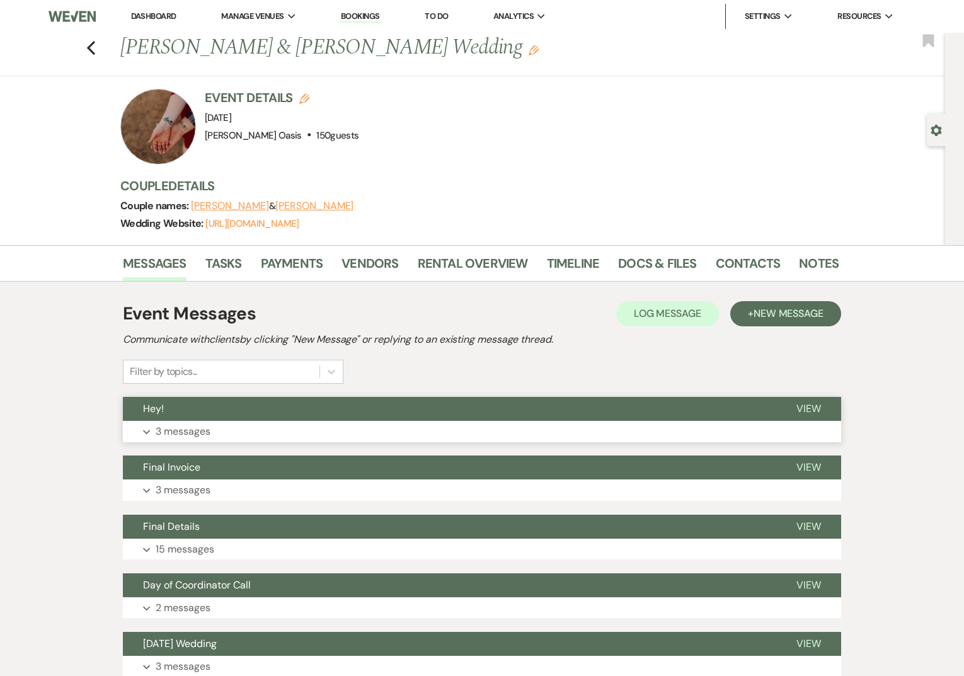
click at [255, 406] on button "Hey!" at bounding box center [449, 409] width 653 height 24
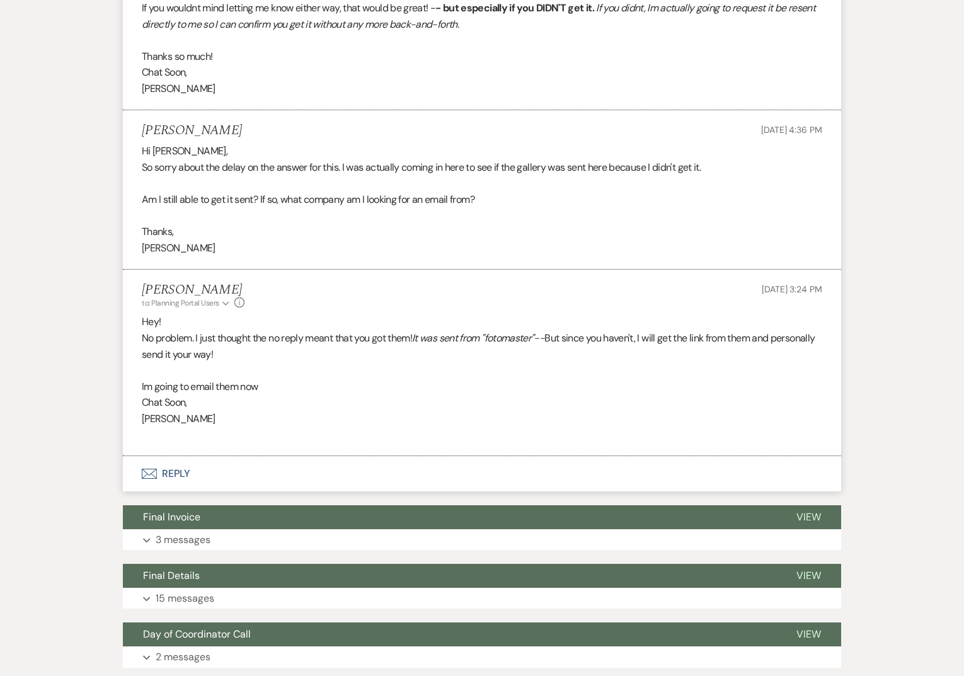
scroll to position [586, 0]
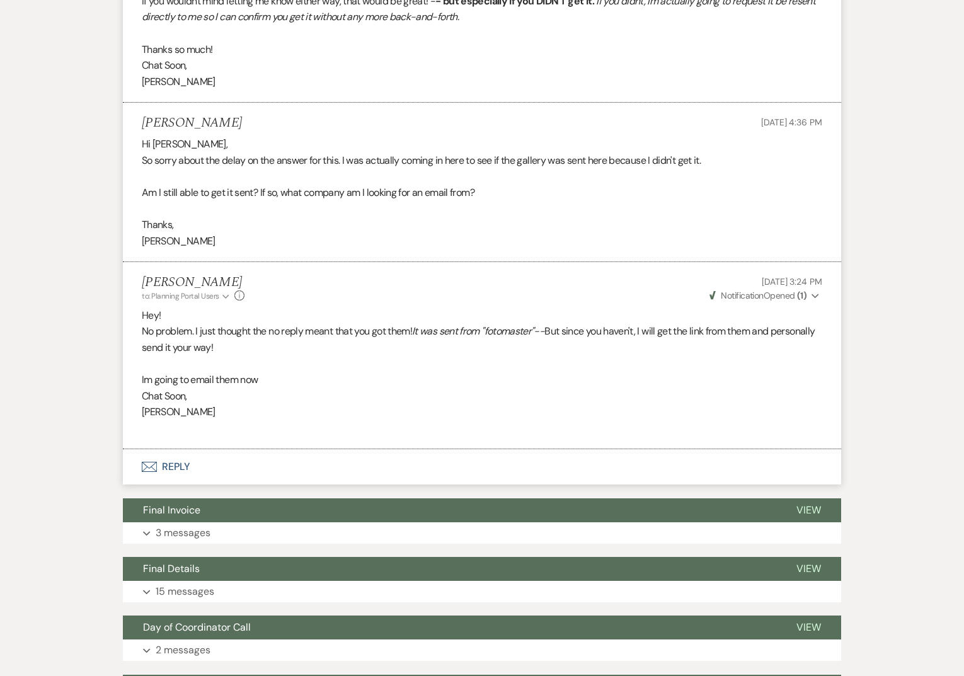
click at [235, 469] on button "Envelope Reply" at bounding box center [482, 466] width 718 height 35
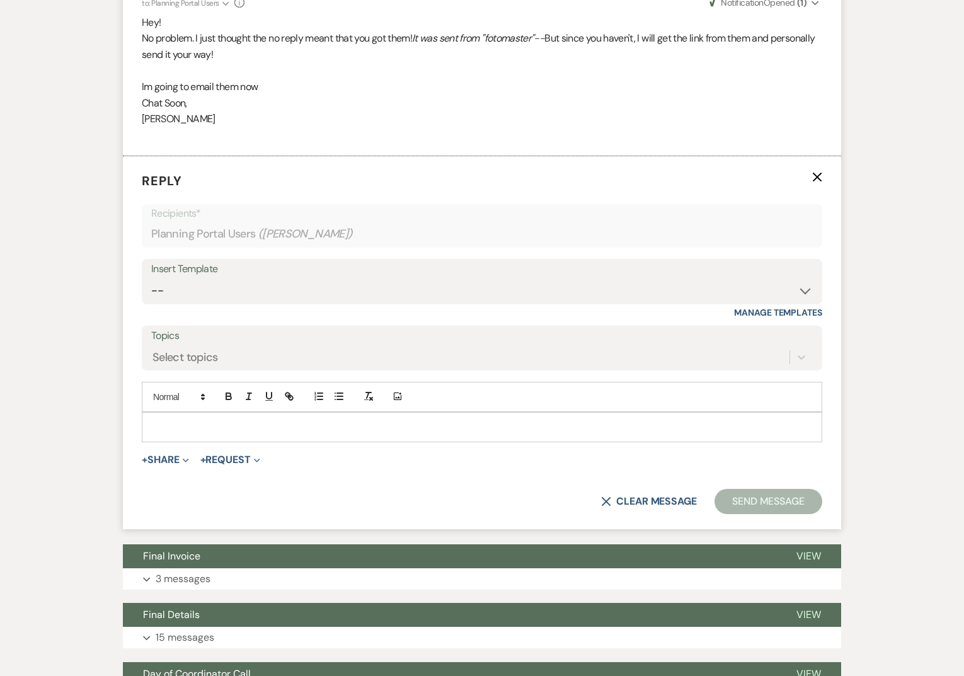
scroll to position [884, 0]
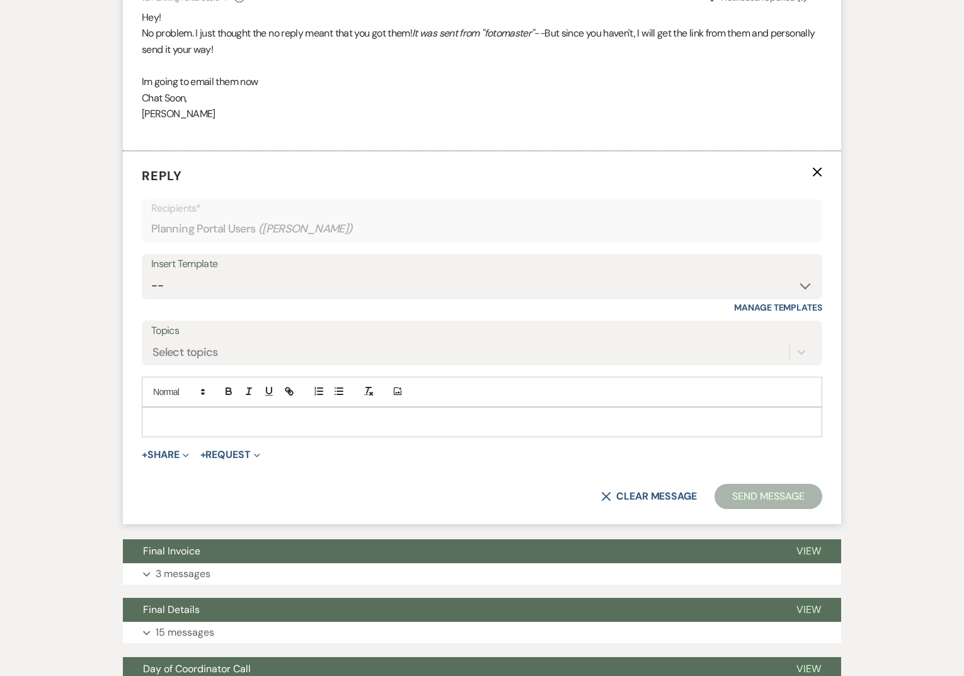
click at [236, 426] on p at bounding box center [482, 422] width 660 height 14
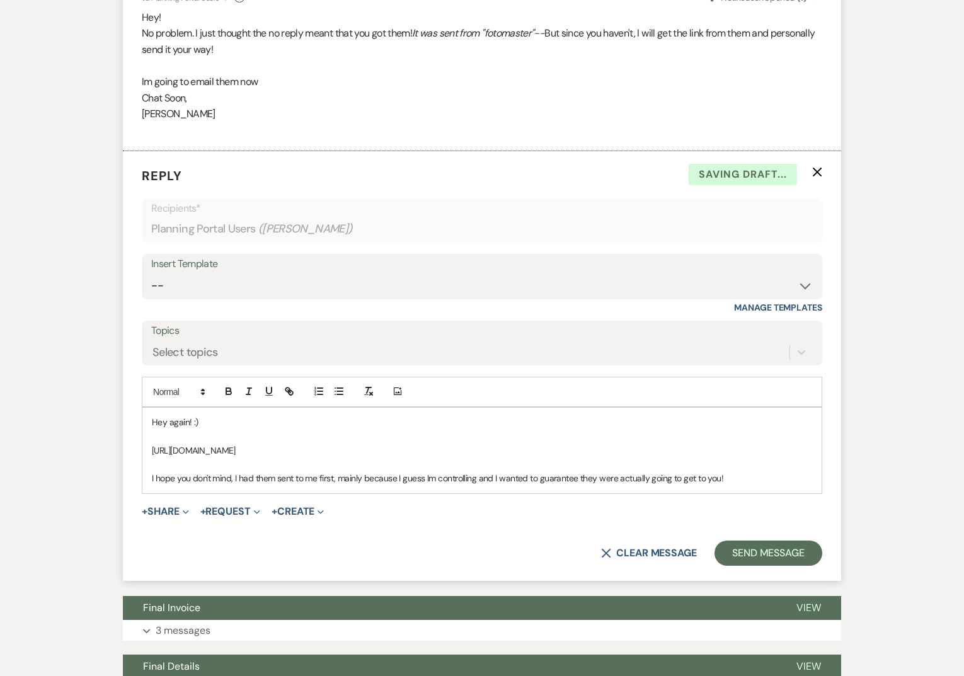
drag, startPoint x: 337, startPoint y: 448, endPoint x: 267, endPoint y: 448, distance: 69.9
click at [267, 448] on p "[URL][DOMAIN_NAME]" at bounding box center [482, 450] width 660 height 14
drag, startPoint x: 335, startPoint y: 452, endPoint x: 136, endPoint y: 440, distance: 199.4
click at [136, 440] on form "Reply X Saving draft... Recipients* Planning Portal Users ( [PERSON_NAME] ) Ins…" at bounding box center [482, 365] width 718 height 429
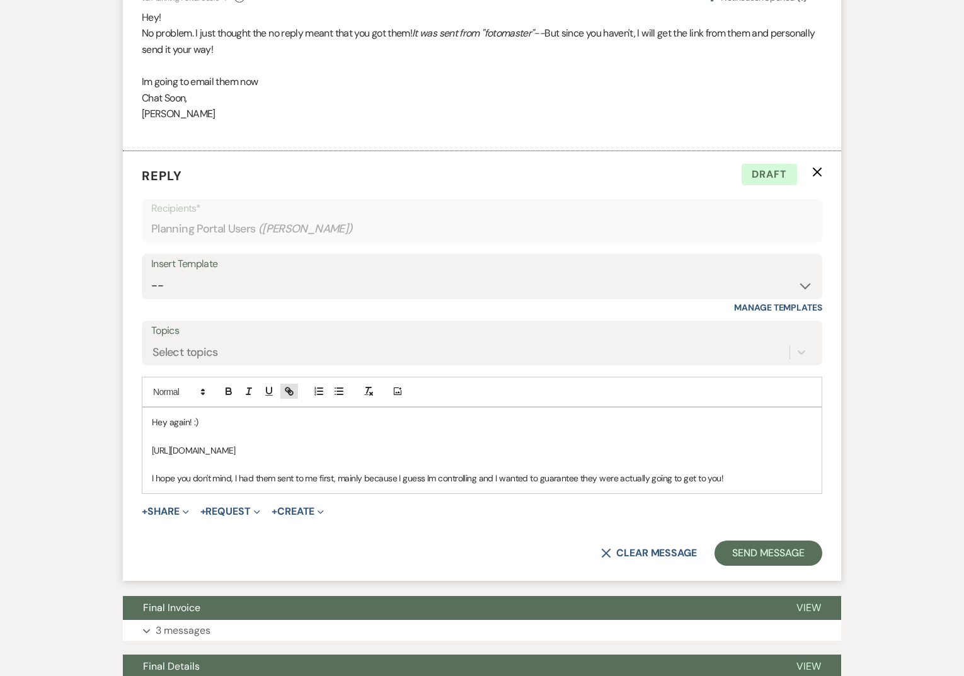
click at [287, 394] on icon "button" at bounding box center [288, 391] width 11 height 11
type input "[URL][DOMAIN_NAME]"
click at [321, 478] on link at bounding box center [315, 474] width 27 height 9
click at [338, 481] on p "I hope you don't mind, I had them sent to me first, mainly because I guess Im c…" at bounding box center [482, 478] width 660 height 14
drag, startPoint x: 497, startPoint y: 478, endPoint x: 411, endPoint y: 478, distance: 86.3
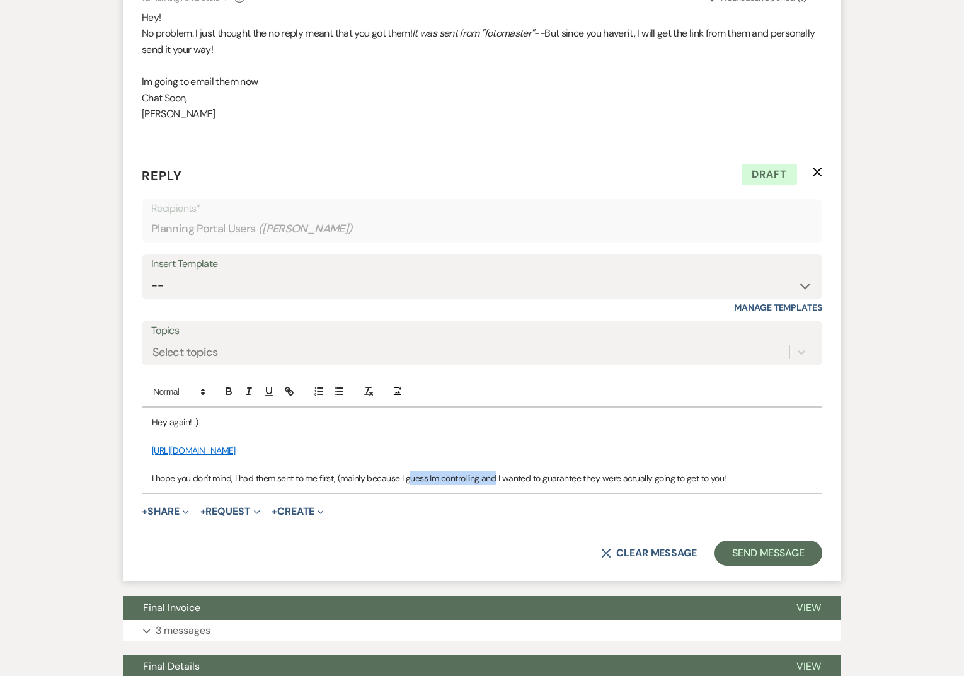
click at [411, 478] on p "I hope you don't mind, I had them sent to me first, (mainly because I guess Im …" at bounding box center [482, 478] width 660 height 14
click at [580, 480] on p "I hope you don't mind, I had them sent to me first, (I wanted to guarantee they…" at bounding box center [482, 478] width 660 height 14
drag, startPoint x: 337, startPoint y: 474, endPoint x: 598, endPoint y: 474, distance: 260.8
click at [598, 474] on p "I hope you don't mind, I had them sent to me first, (I wanted to guarantee they…" at bounding box center [482, 478] width 660 height 14
click at [248, 387] on icon "button" at bounding box center [248, 391] width 11 height 11
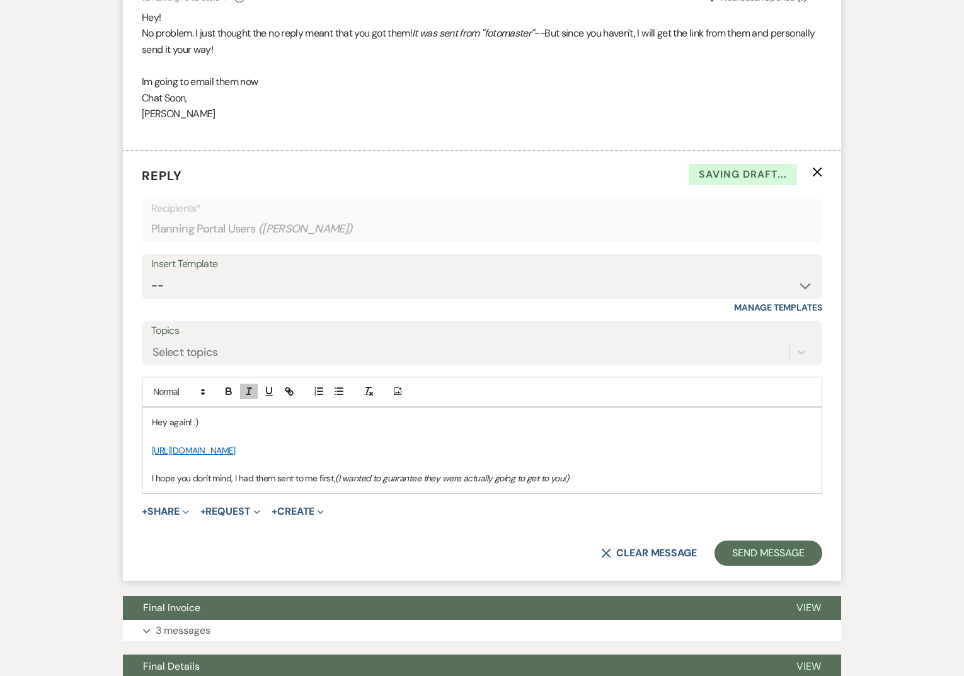
click at [282, 472] on p "I hope you don't mind, I had them sent to me first, (I wanted to guarantee they…" at bounding box center [482, 478] width 660 height 14
click at [336, 476] on p "I hope you don't mind, I had them sent to me first, (I wanted to guarantee they…" at bounding box center [482, 478] width 660 height 14
click at [614, 482] on p "I hope you don't mind, I had them sent to me first. (I wanted to guarantee they…" at bounding box center [482, 478] width 660 height 14
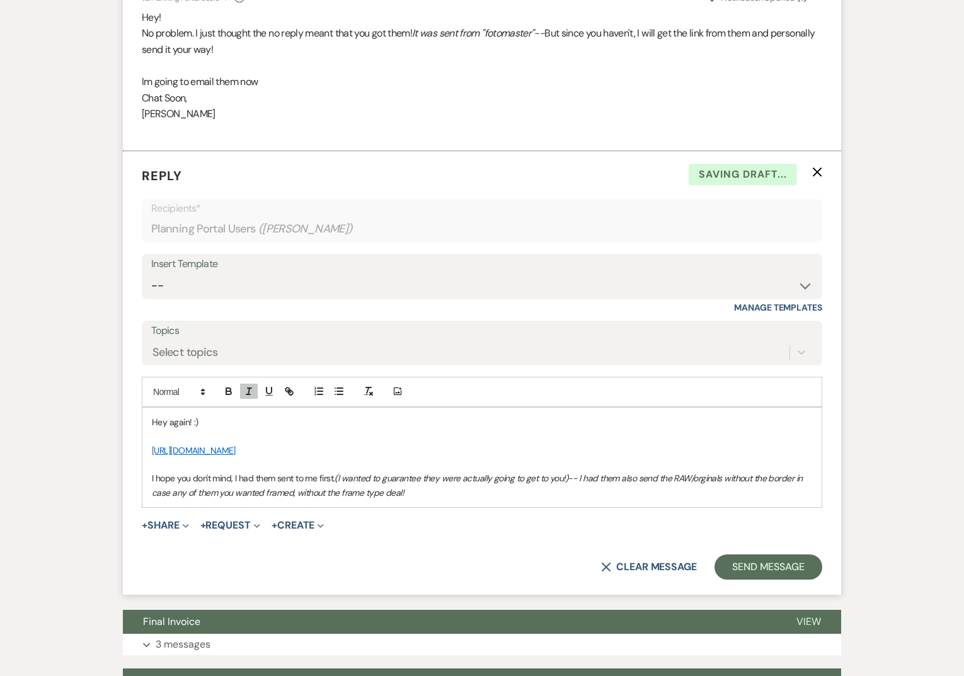
drag, startPoint x: 580, startPoint y: 476, endPoint x: 580, endPoint y: 498, distance: 22.0
click at [580, 498] on p "I hope you don't mind, I had them sent to me first. (I wanted to guarantee they…" at bounding box center [482, 485] width 660 height 28
click at [251, 392] on icon "button" at bounding box center [248, 391] width 11 height 11
click at [418, 492] on p "I hope you don't mind, I had them sent to me first. (I wanted to guarantee they…" at bounding box center [482, 485] width 660 height 28
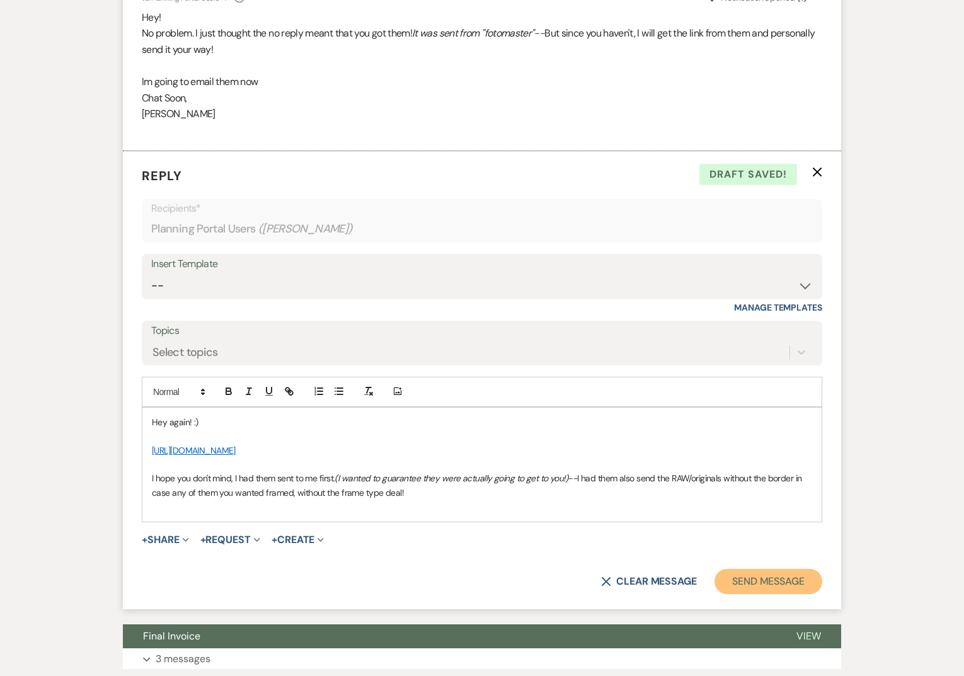
click at [784, 576] on button "Send Message" at bounding box center [768, 581] width 108 height 25
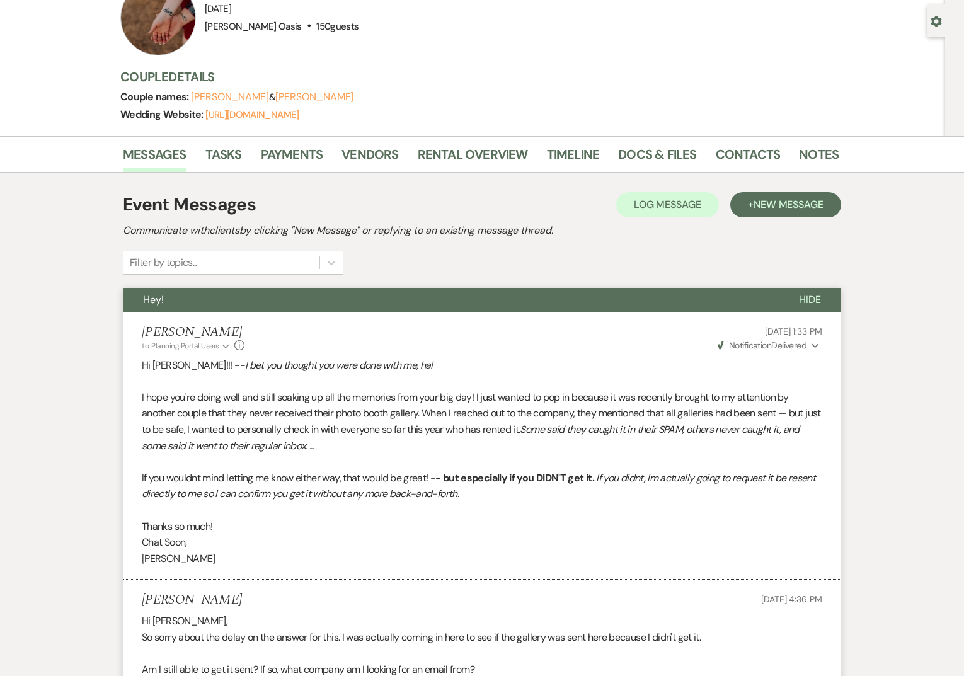
scroll to position [0, 0]
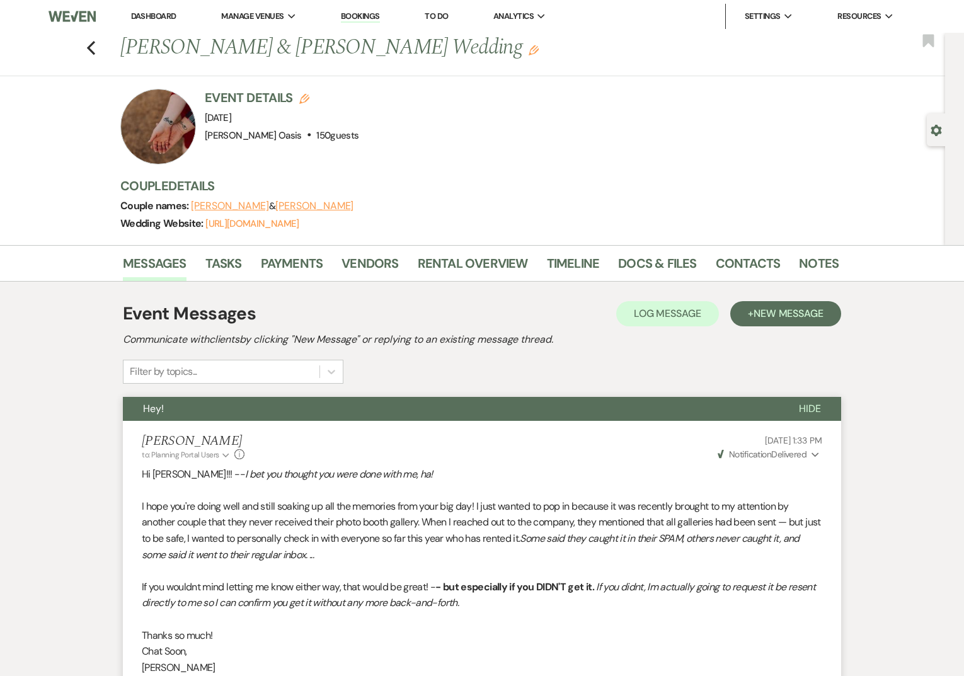
click at [147, 16] on link "Dashboard" at bounding box center [153, 16] width 45 height 11
